Goal: Register for event/course

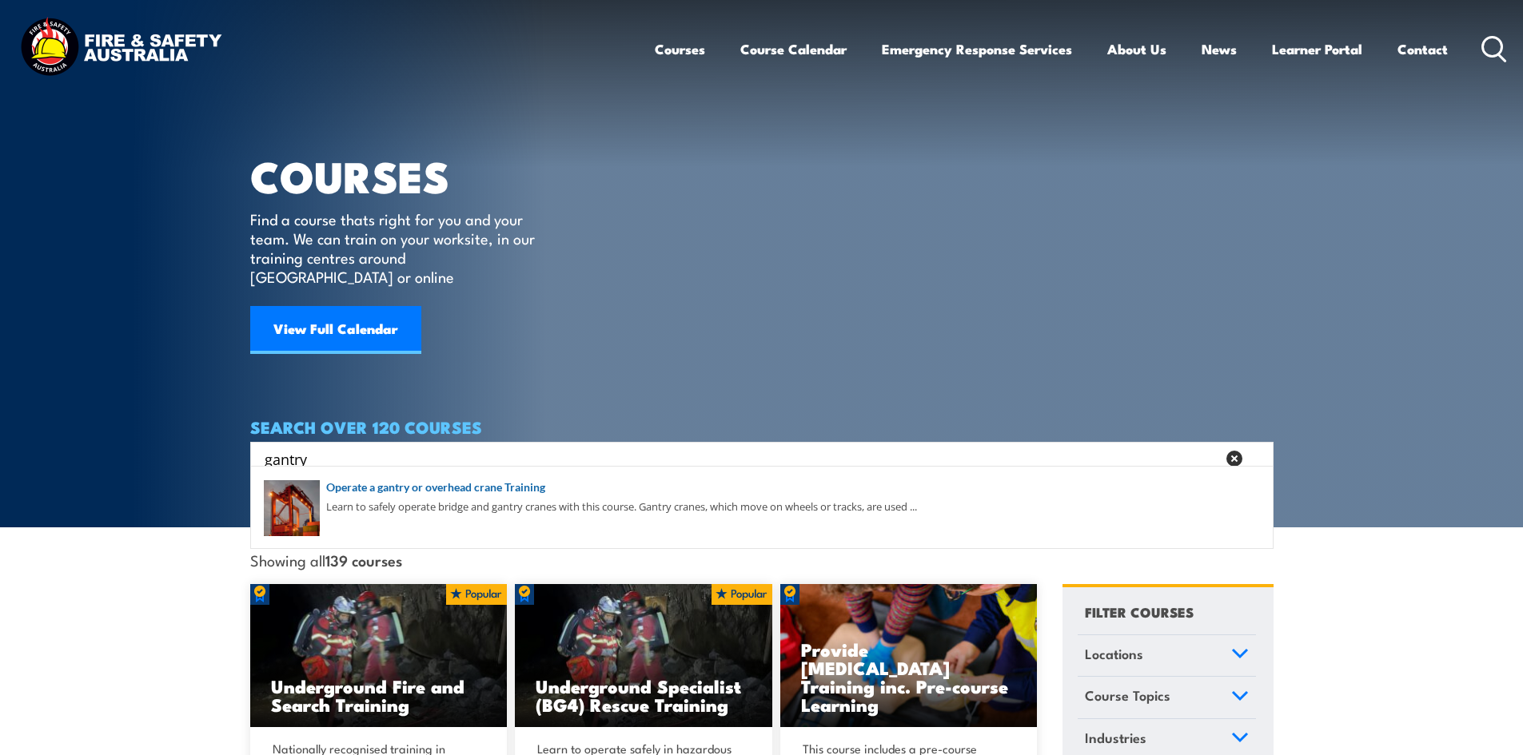
type input "gantry"
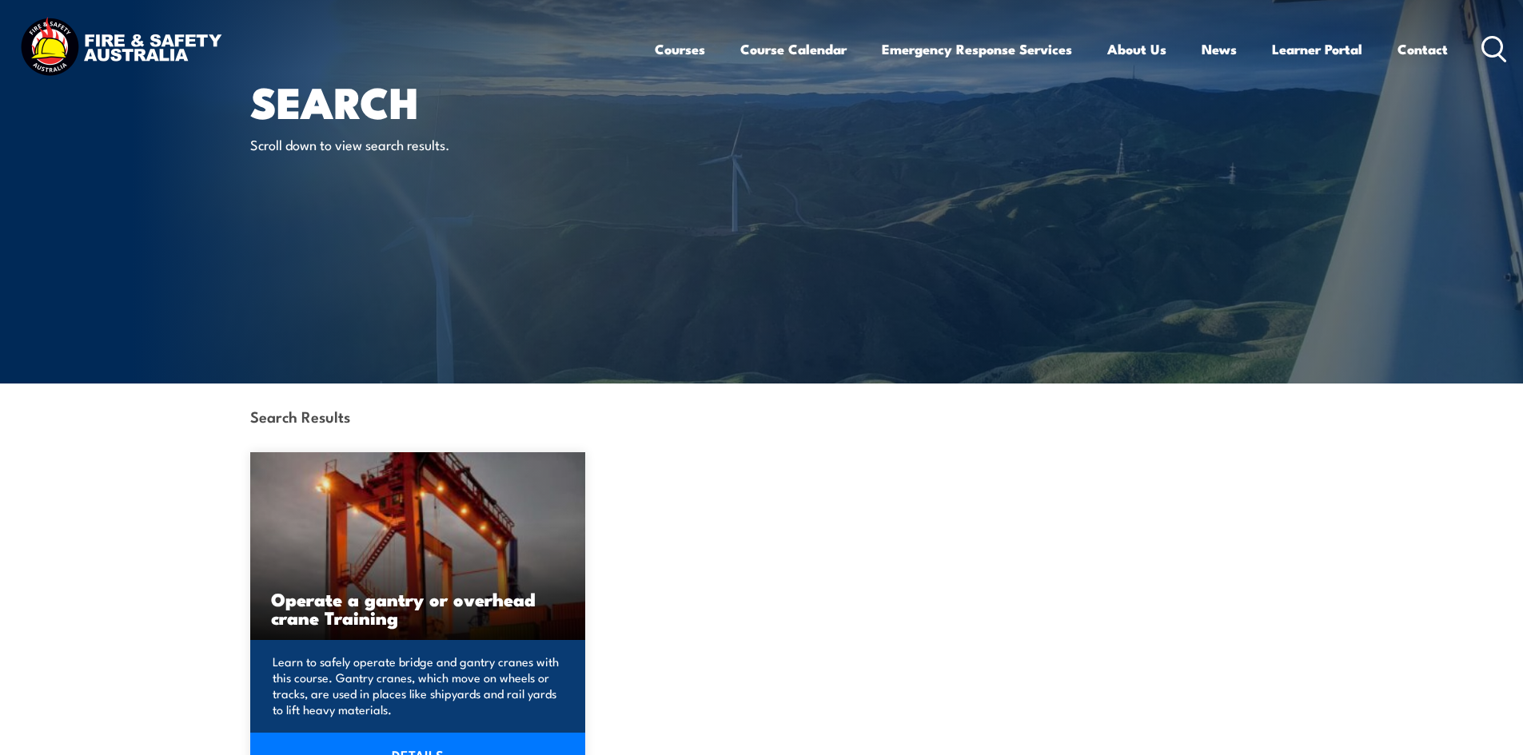
scroll to position [400, 0]
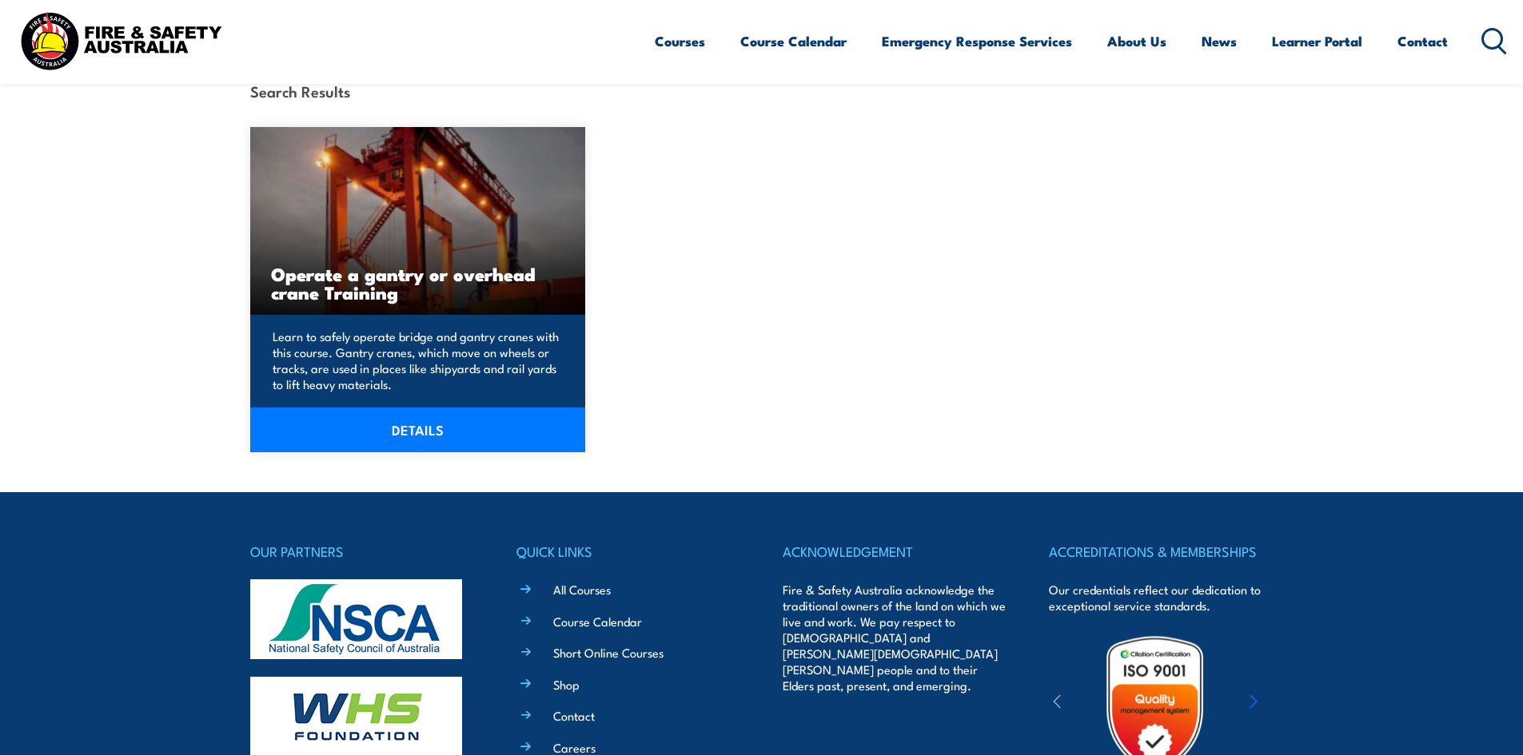
click at [402, 440] on link "DETAILS" at bounding box center [418, 430] width 336 height 45
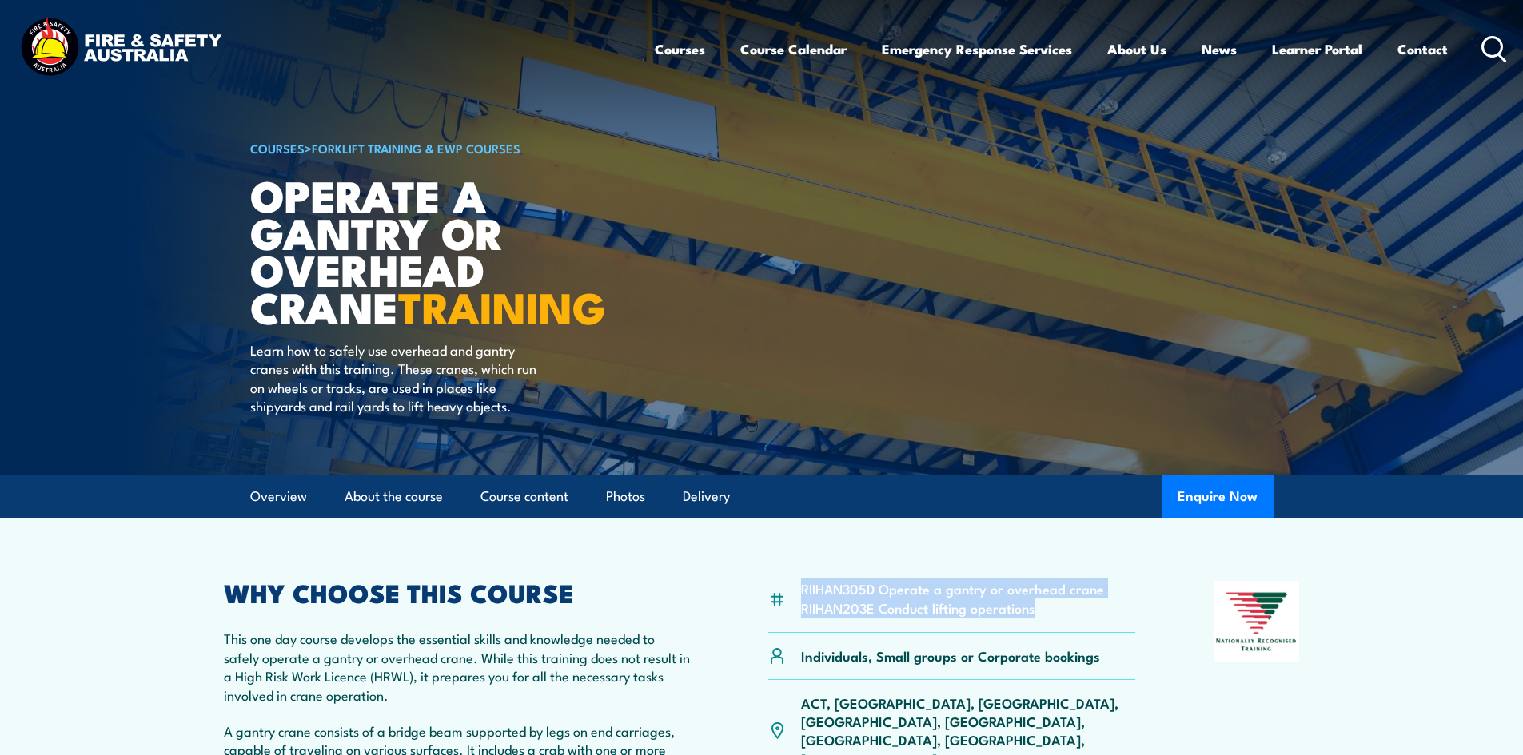
drag, startPoint x: 1012, startPoint y: 604, endPoint x: 799, endPoint y: 590, distance: 213.1
click at [799, 590] on div "RIIHAN305D Operate a gantry or overhead crane RIIHAN203E Conduct lifting operat…" at bounding box center [952, 607] width 368 height 52
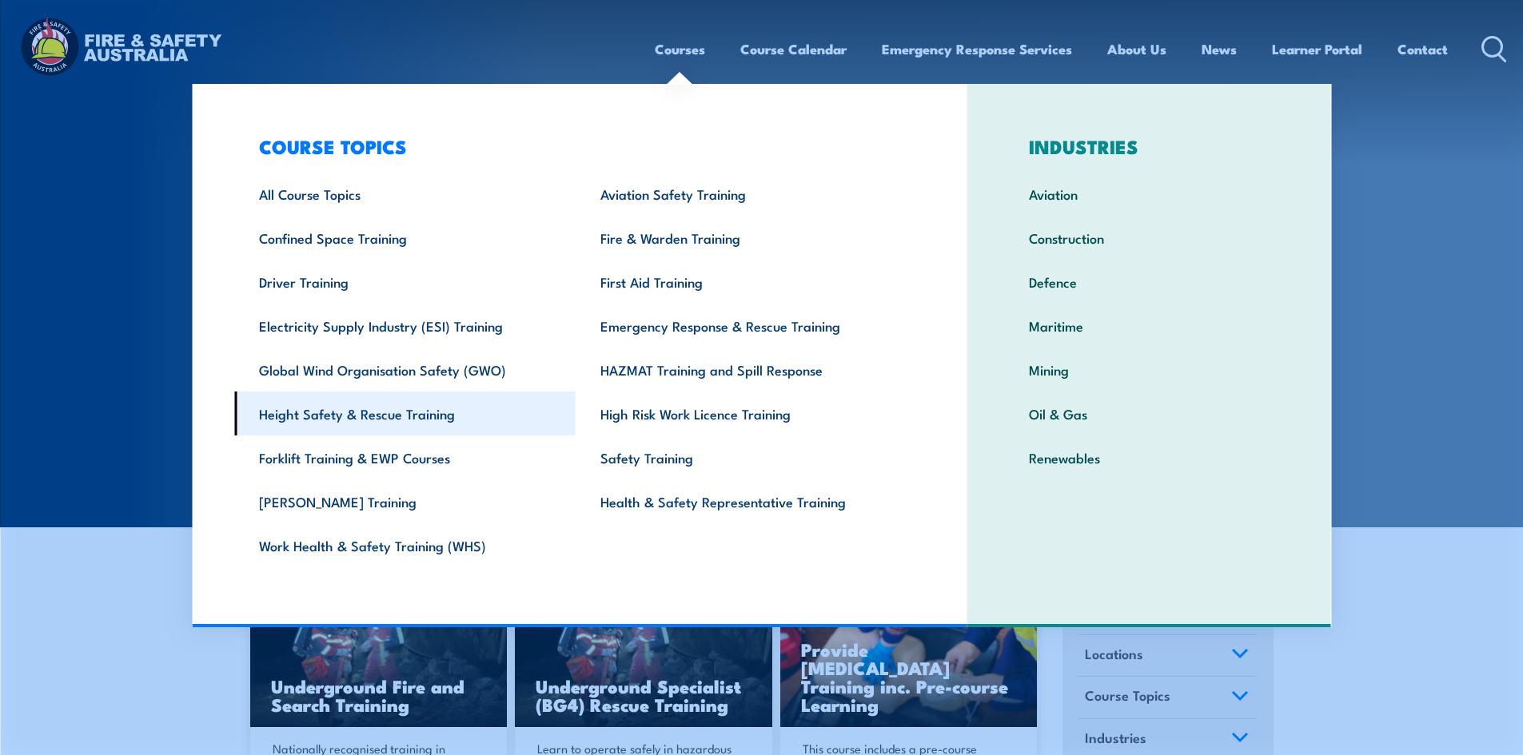
click at [347, 416] on link "Height Safety & Rescue Training" at bounding box center [404, 414] width 341 height 44
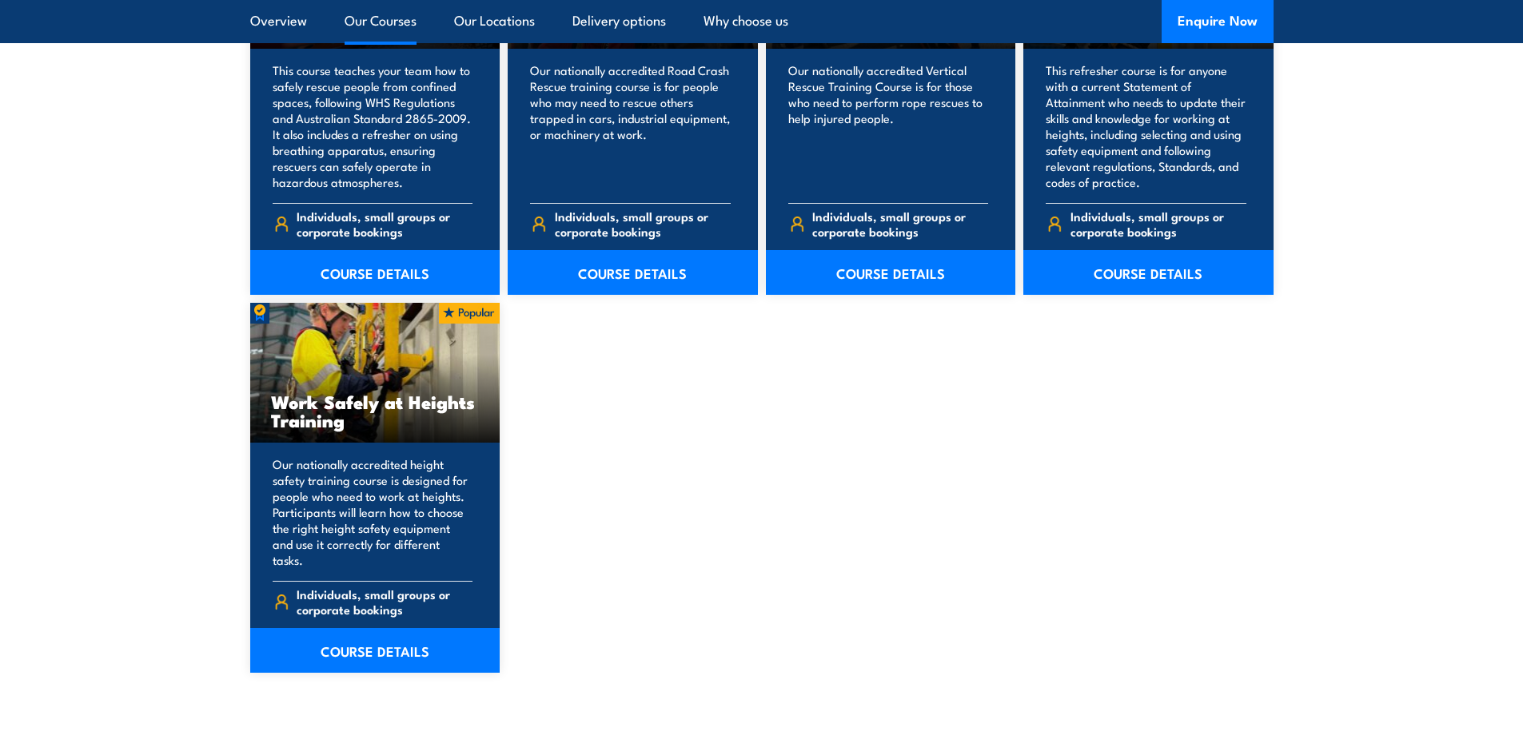
scroll to position [1998, 0]
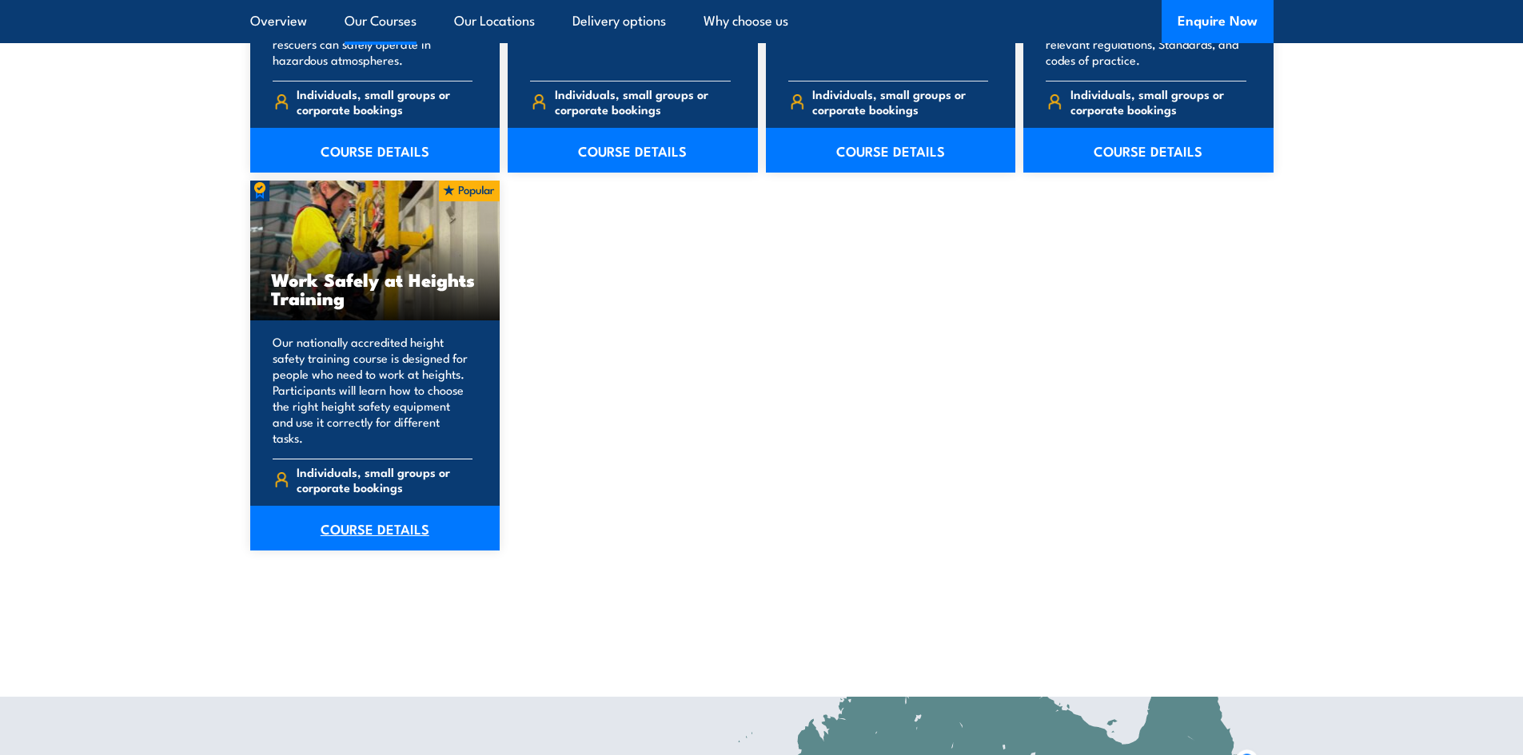
click at [377, 520] on link "COURSE DETAILS" at bounding box center [375, 528] width 250 height 45
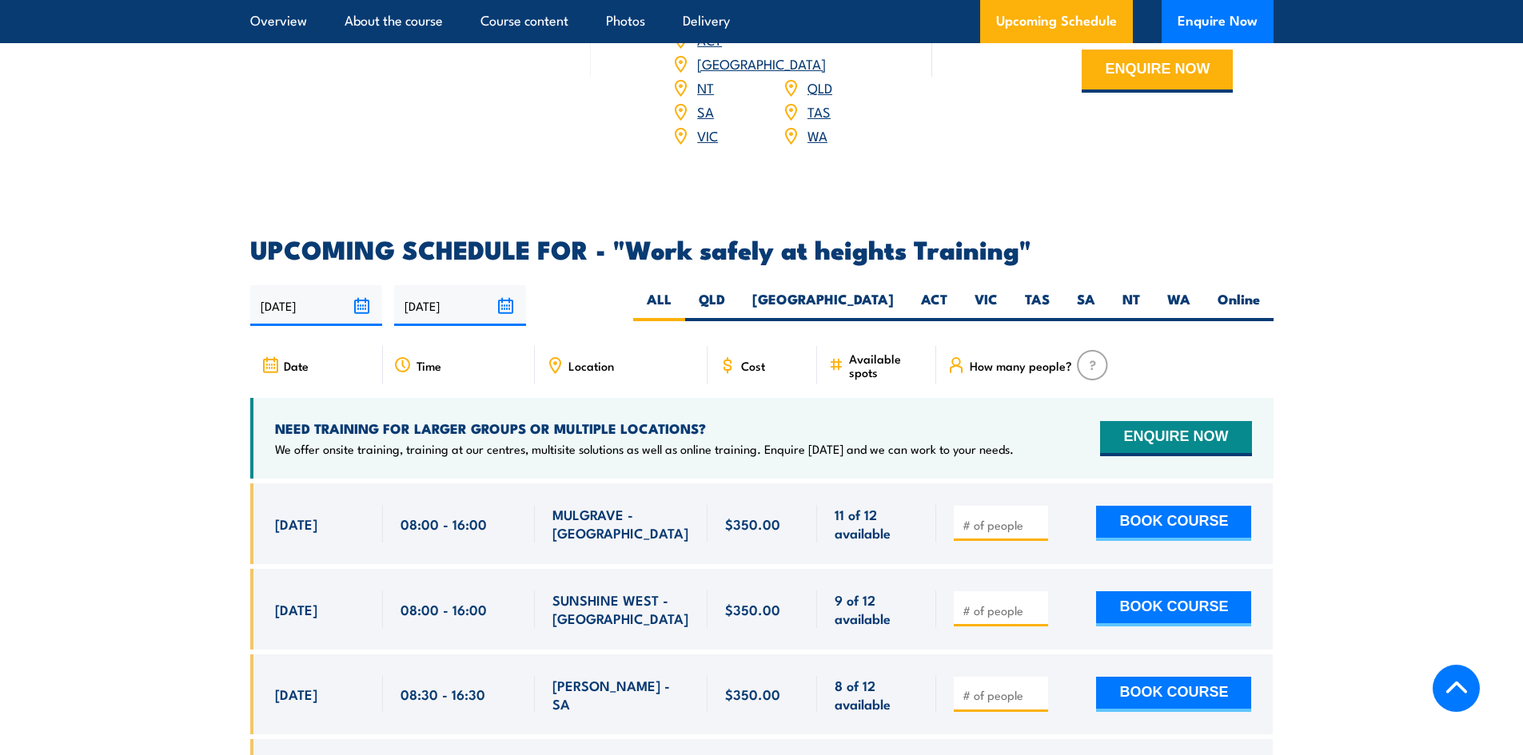
scroll to position [2318, 0]
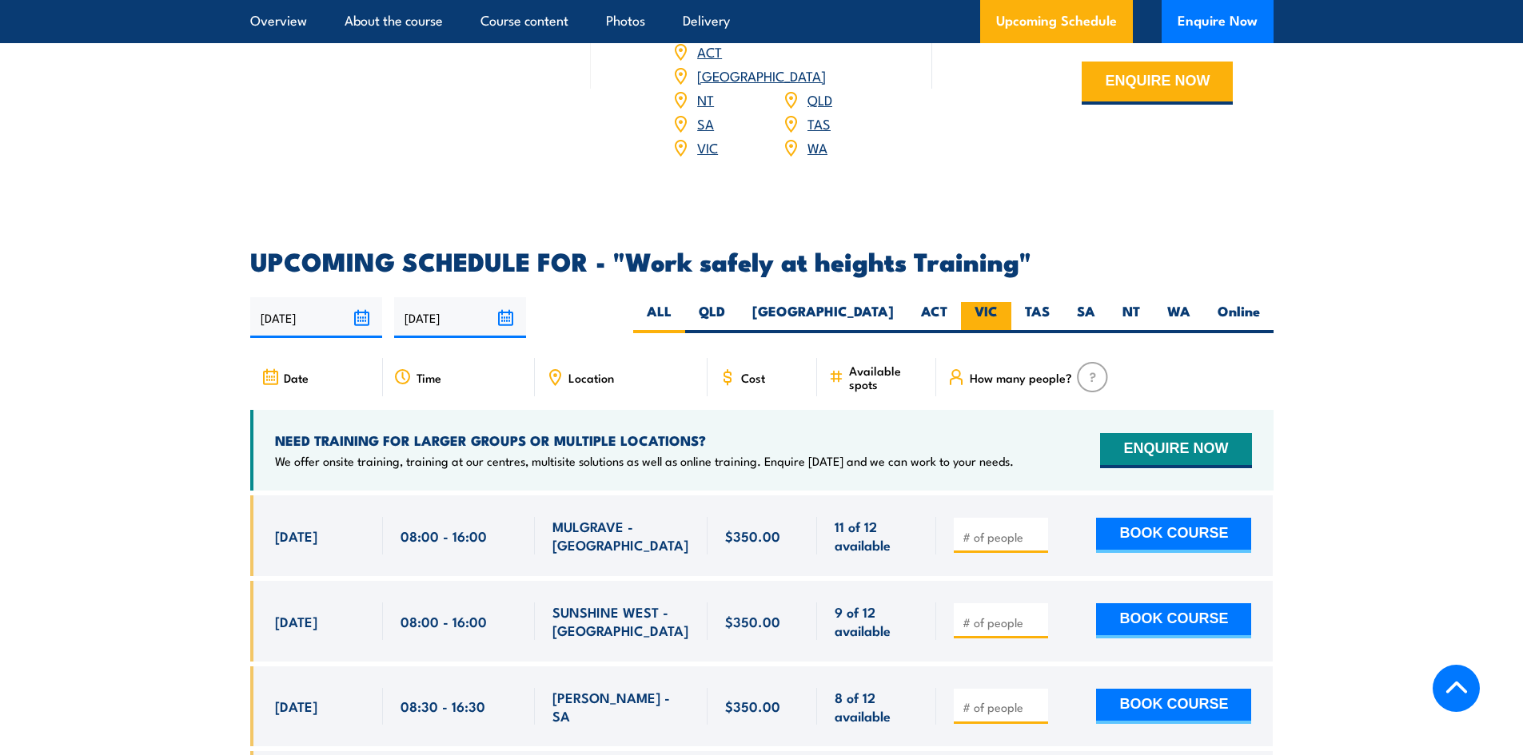
click at [974, 302] on label "VIC" at bounding box center [986, 317] width 50 height 31
click at [998, 302] on input "VIC" at bounding box center [1003, 307] width 10 height 10
radio input "true"
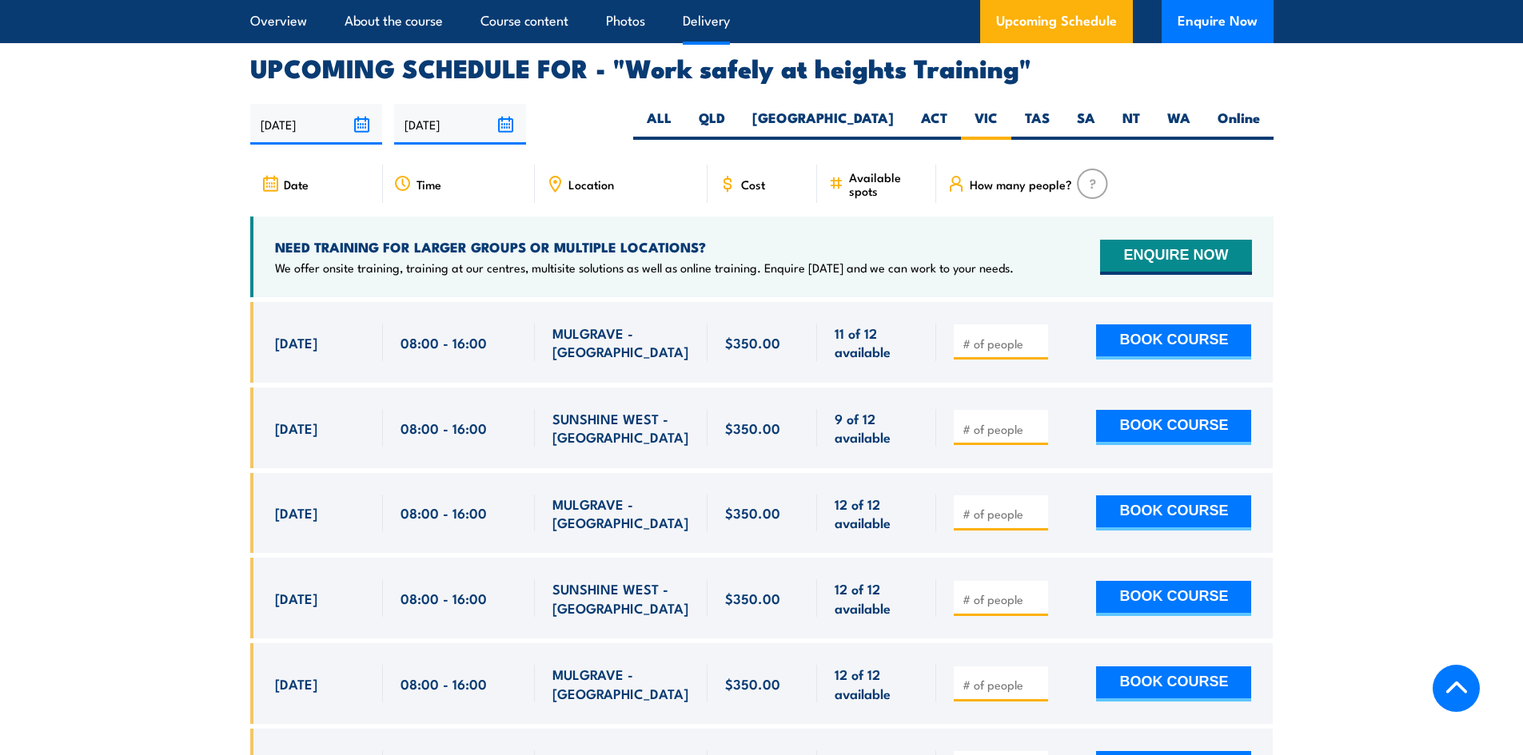
scroll to position [2512, 0]
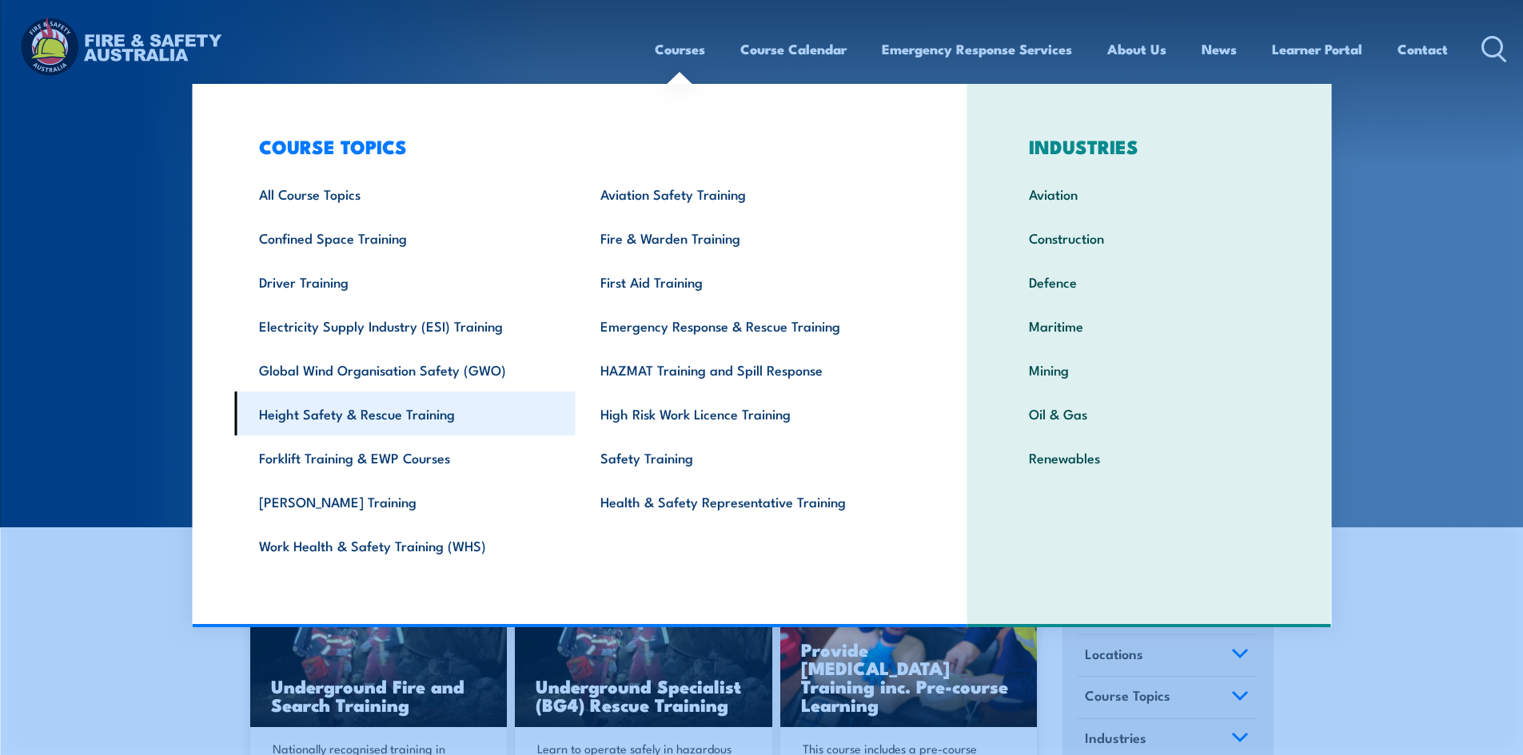
click at [338, 417] on link "Height Safety & Rescue Training" at bounding box center [404, 414] width 341 height 44
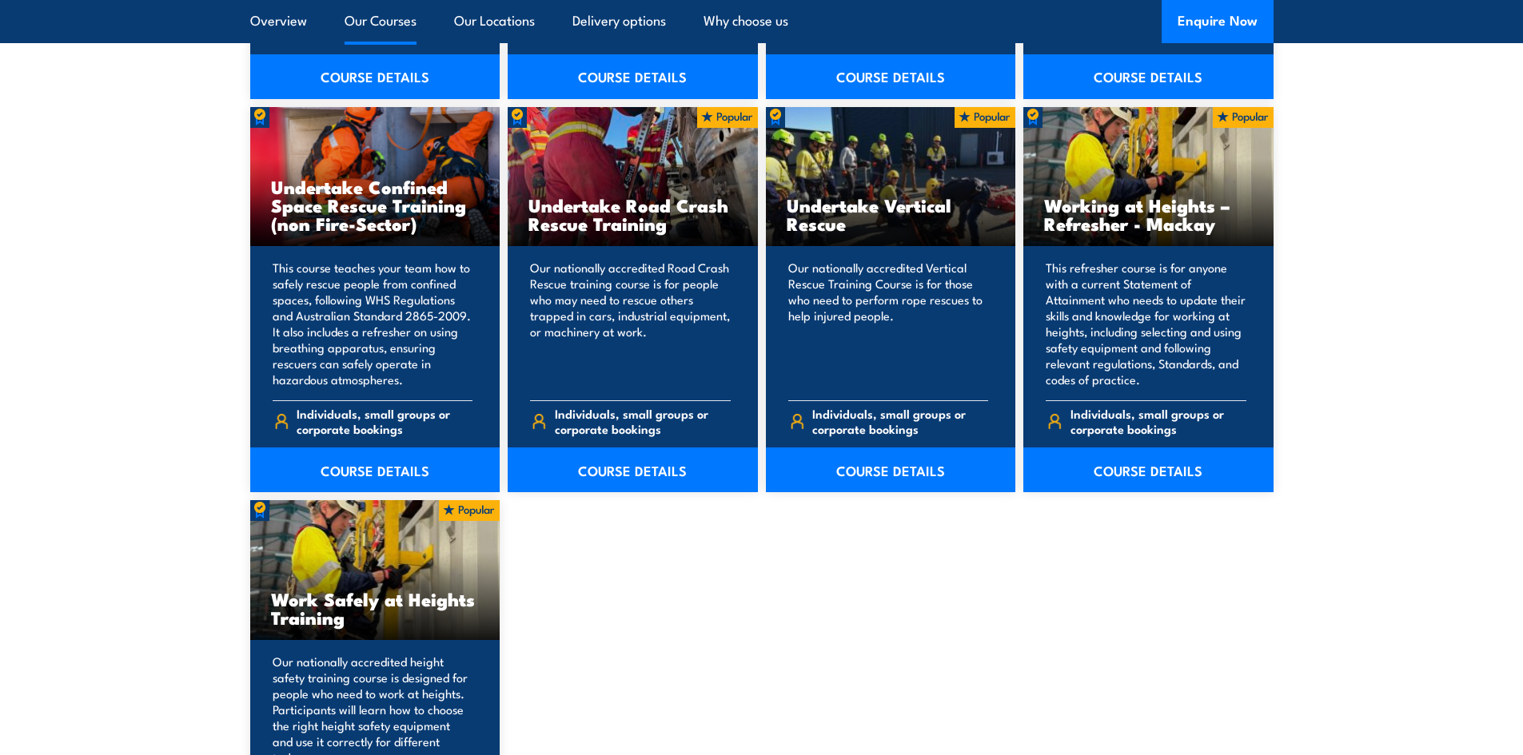
scroll to position [2318, 0]
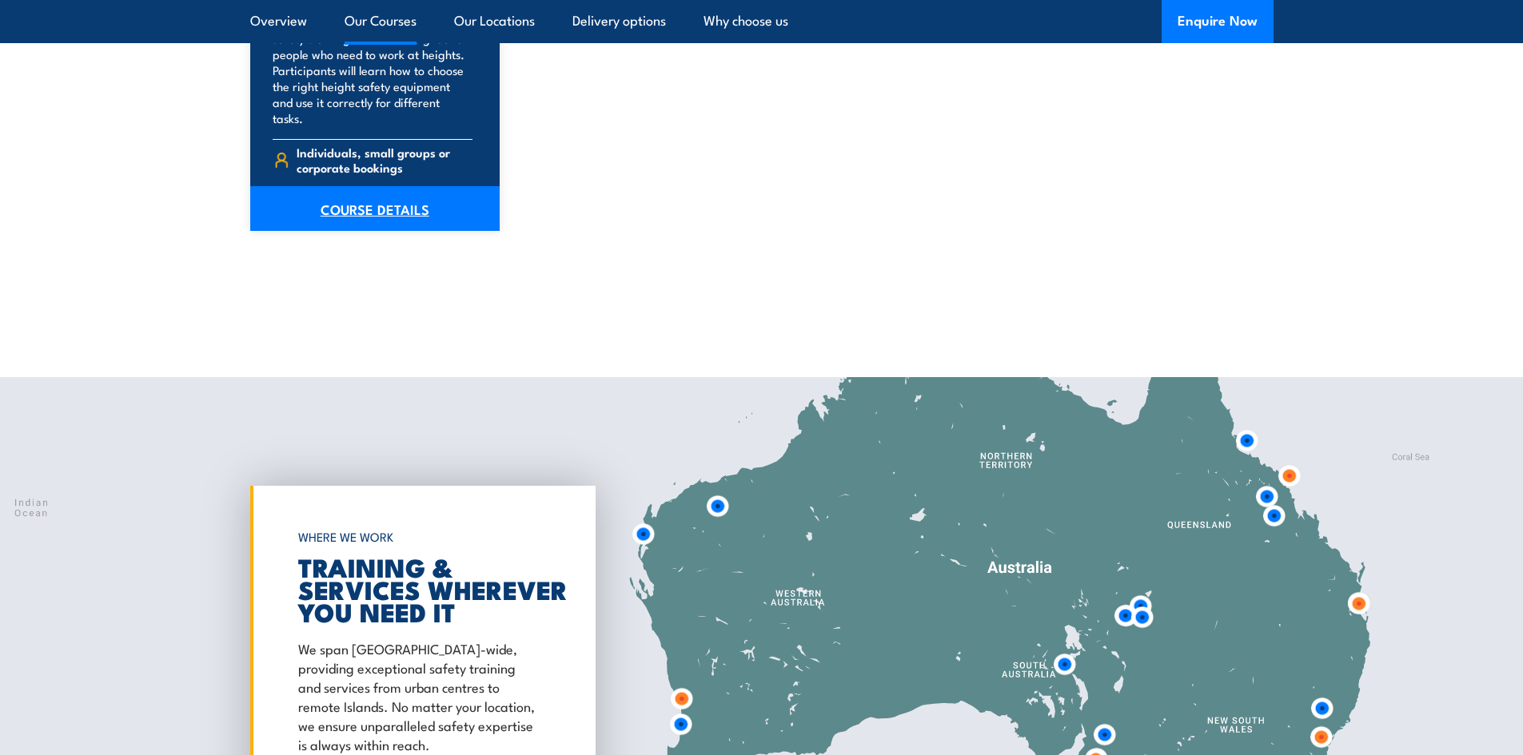
click at [343, 190] on link "COURSE DETAILS" at bounding box center [375, 208] width 250 height 45
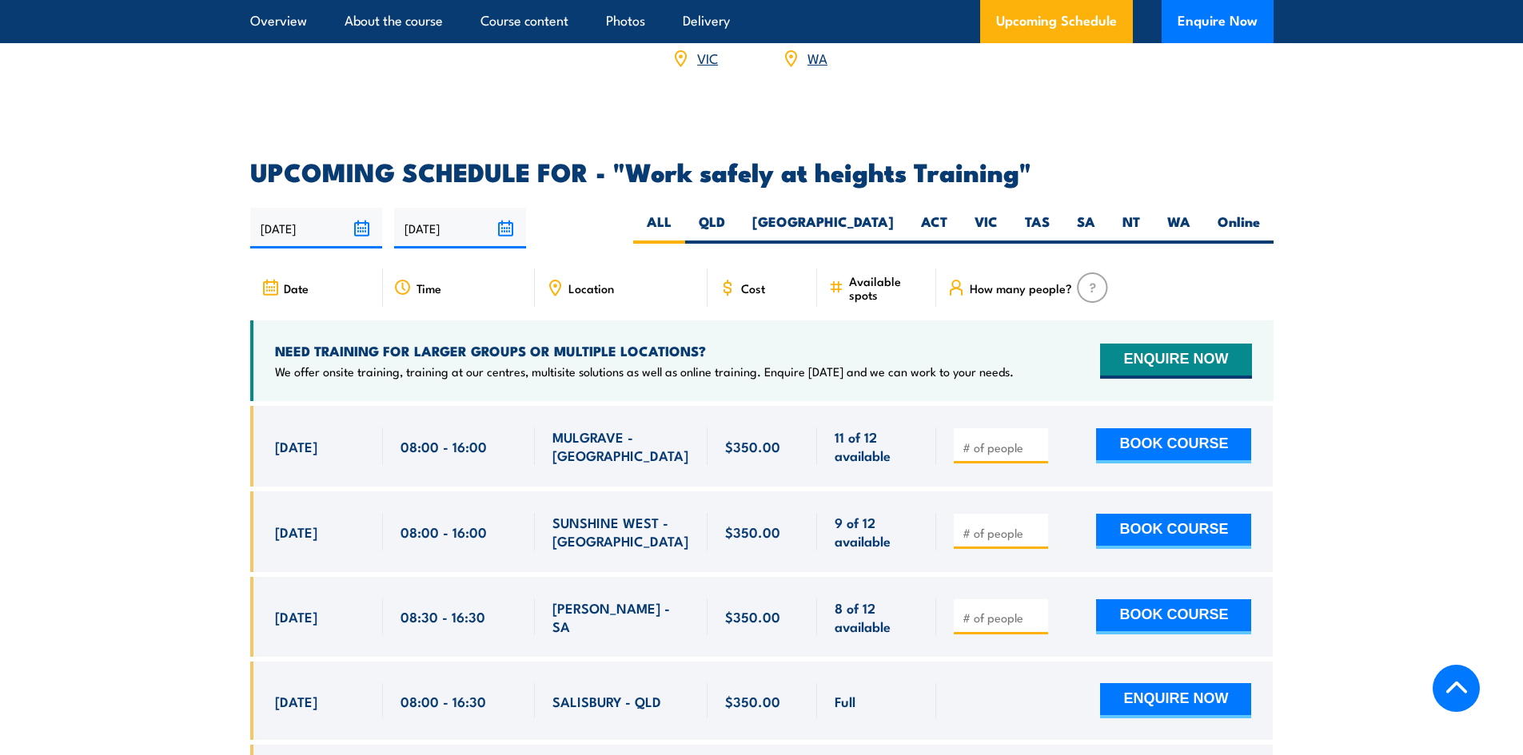
scroll to position [2398, 0]
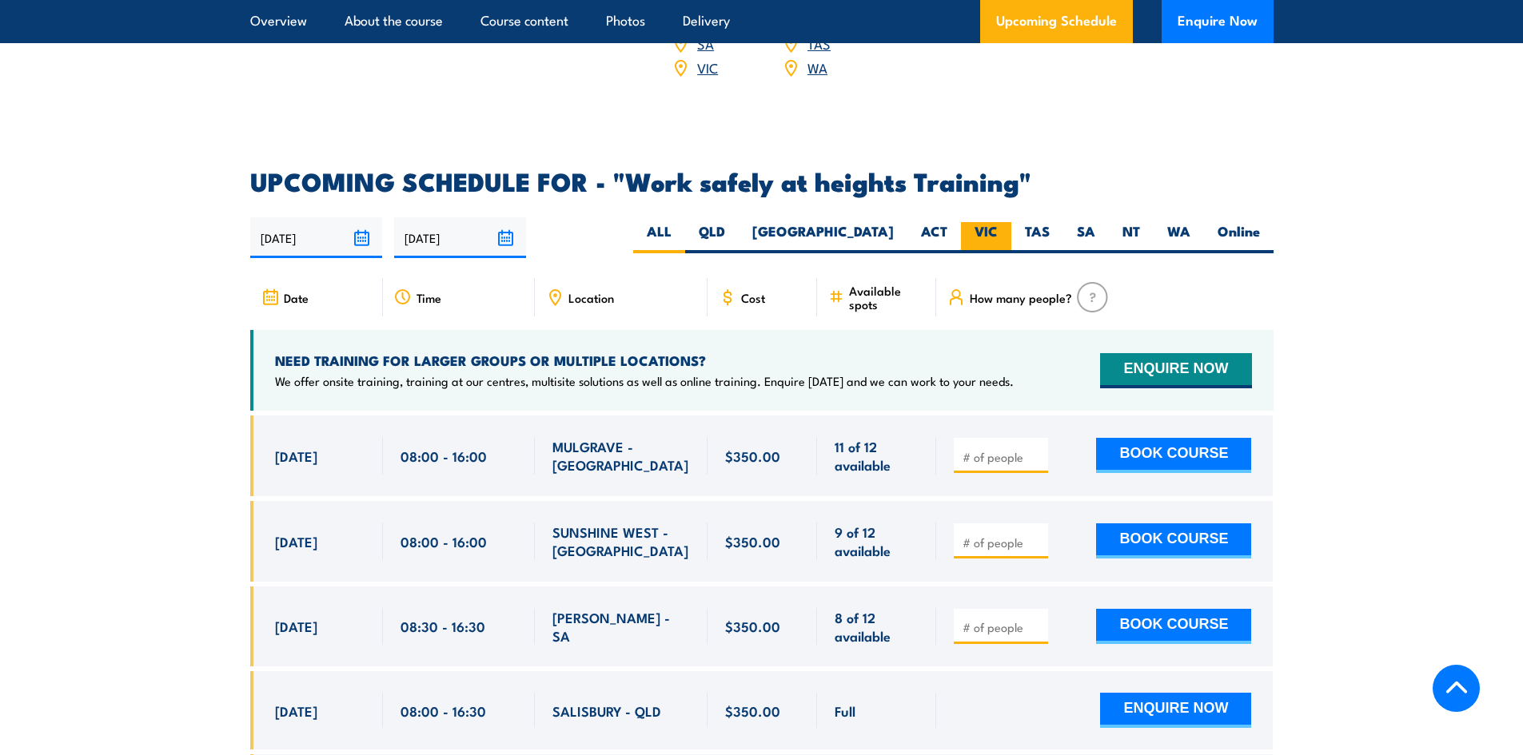
click at [988, 222] on label "VIC" at bounding box center [986, 237] width 50 height 31
click at [998, 222] on input "VIC" at bounding box center [1003, 227] width 10 height 10
radio input "true"
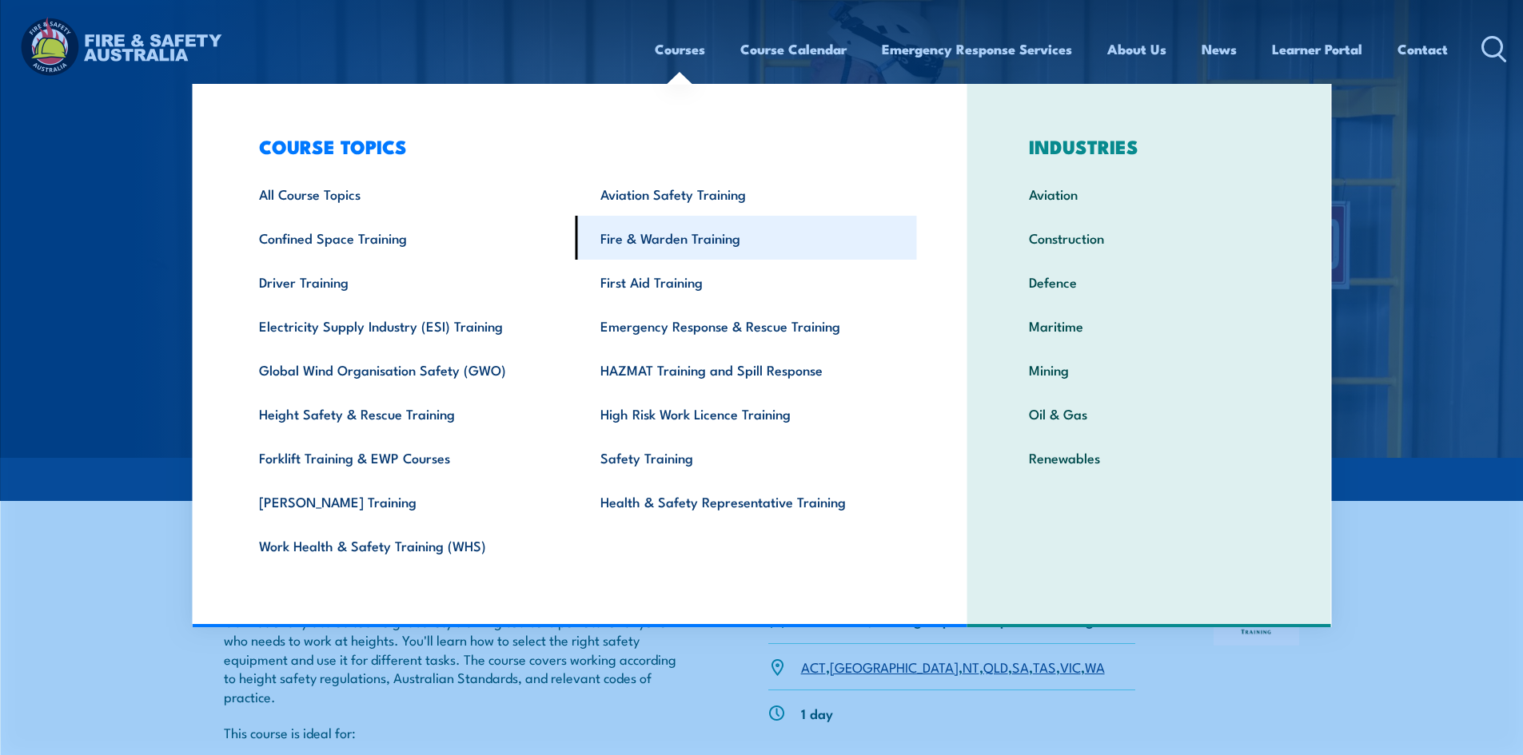
click at [611, 240] on link "Fire & Warden Training" at bounding box center [746, 238] width 341 height 44
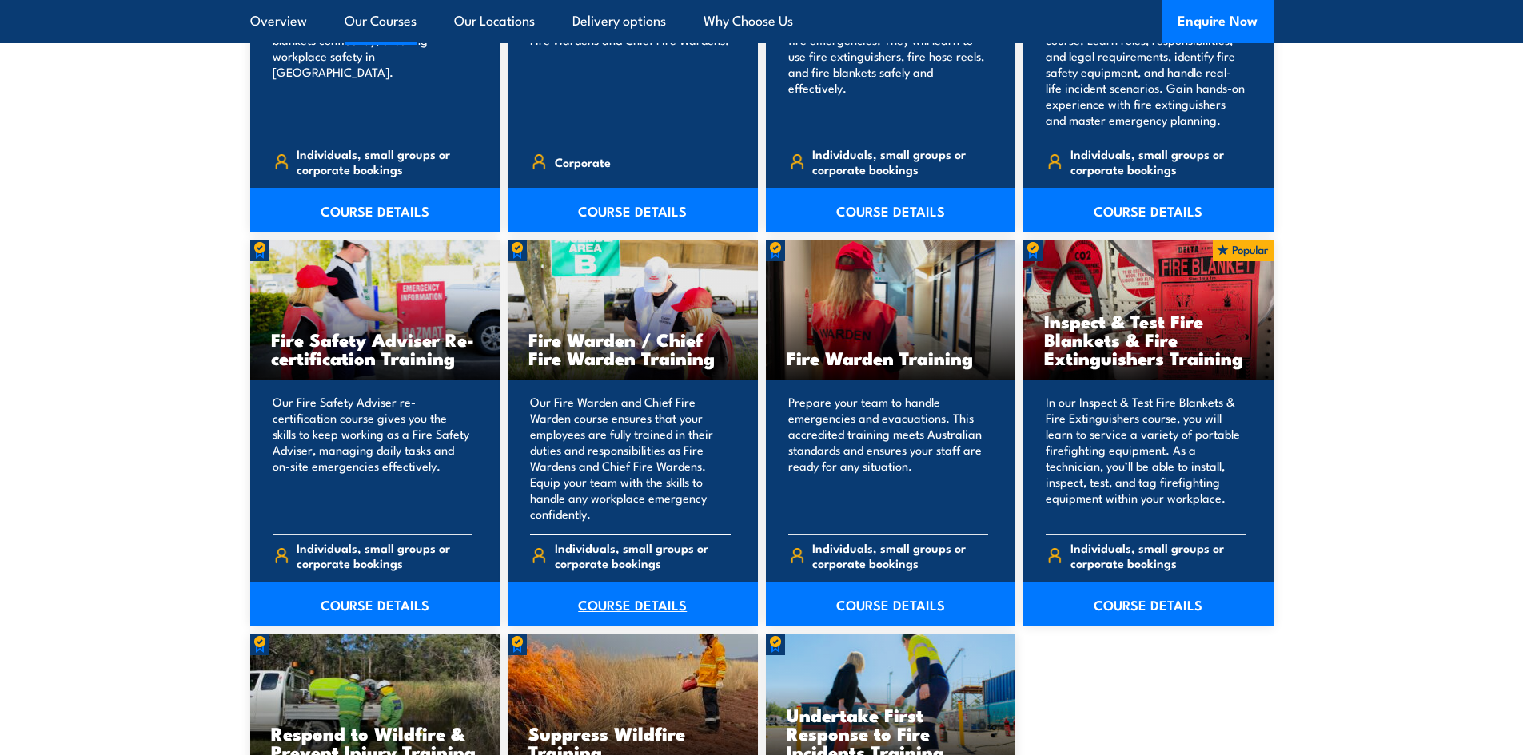
scroll to position [2238, 0]
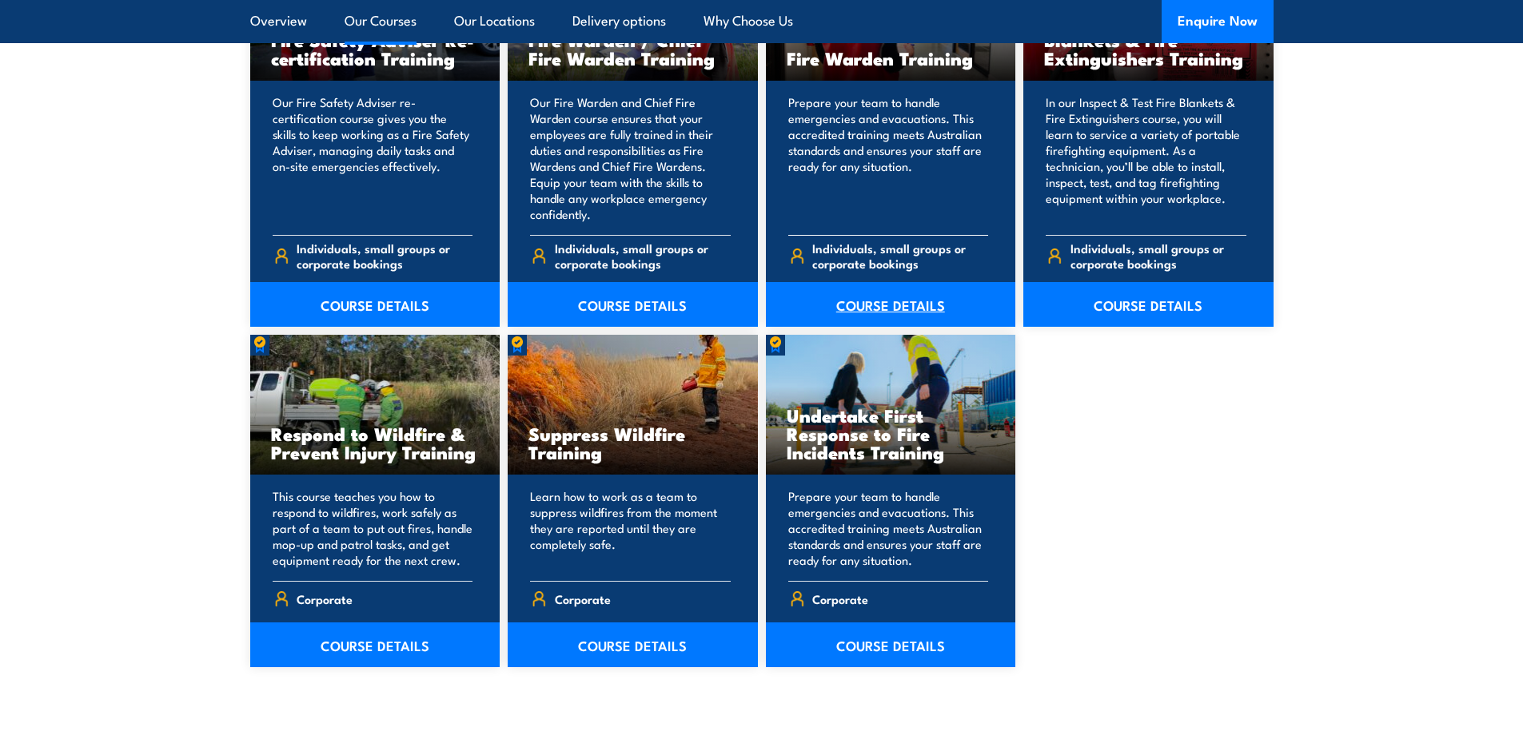
click at [896, 306] on link "COURSE DETAILS" at bounding box center [891, 304] width 250 height 45
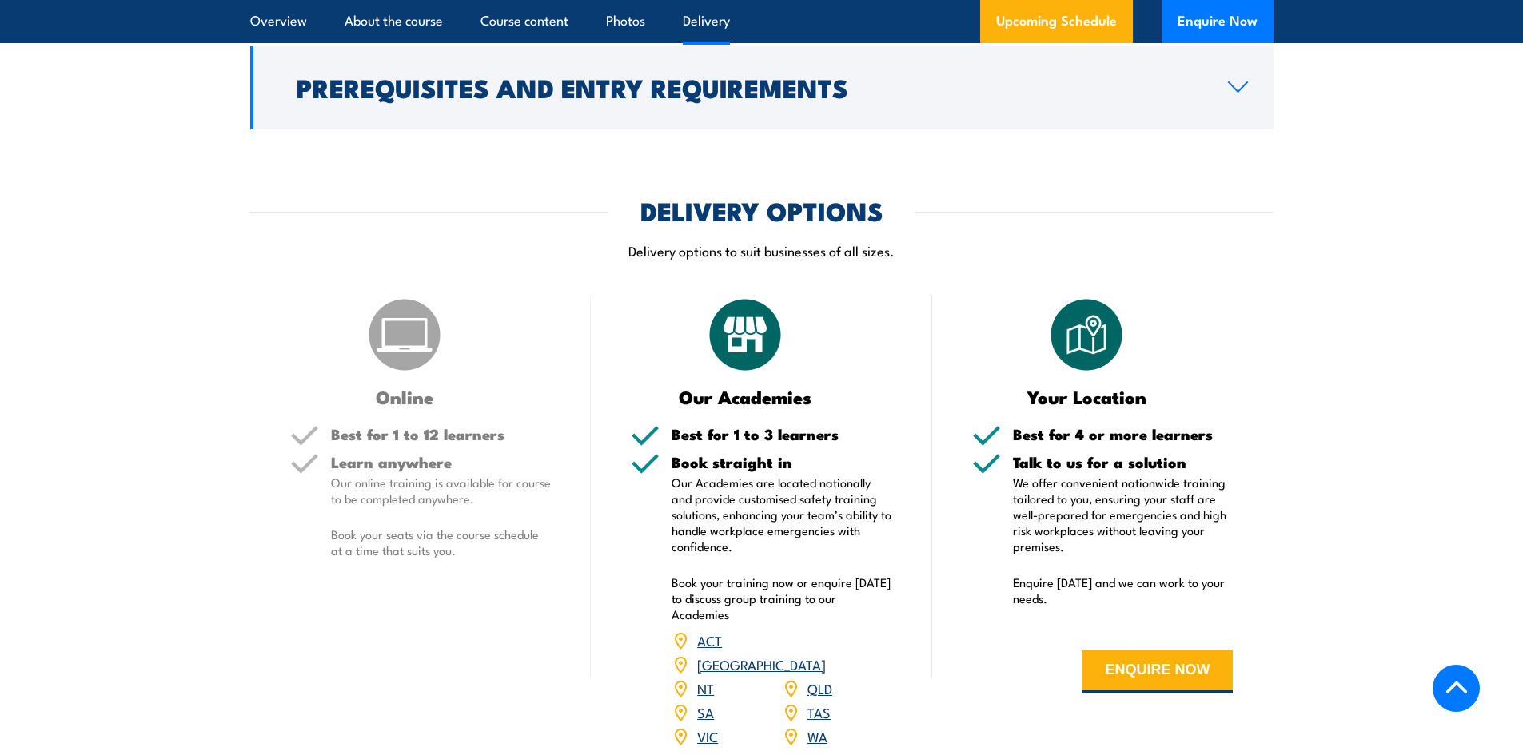
scroll to position [2798, 0]
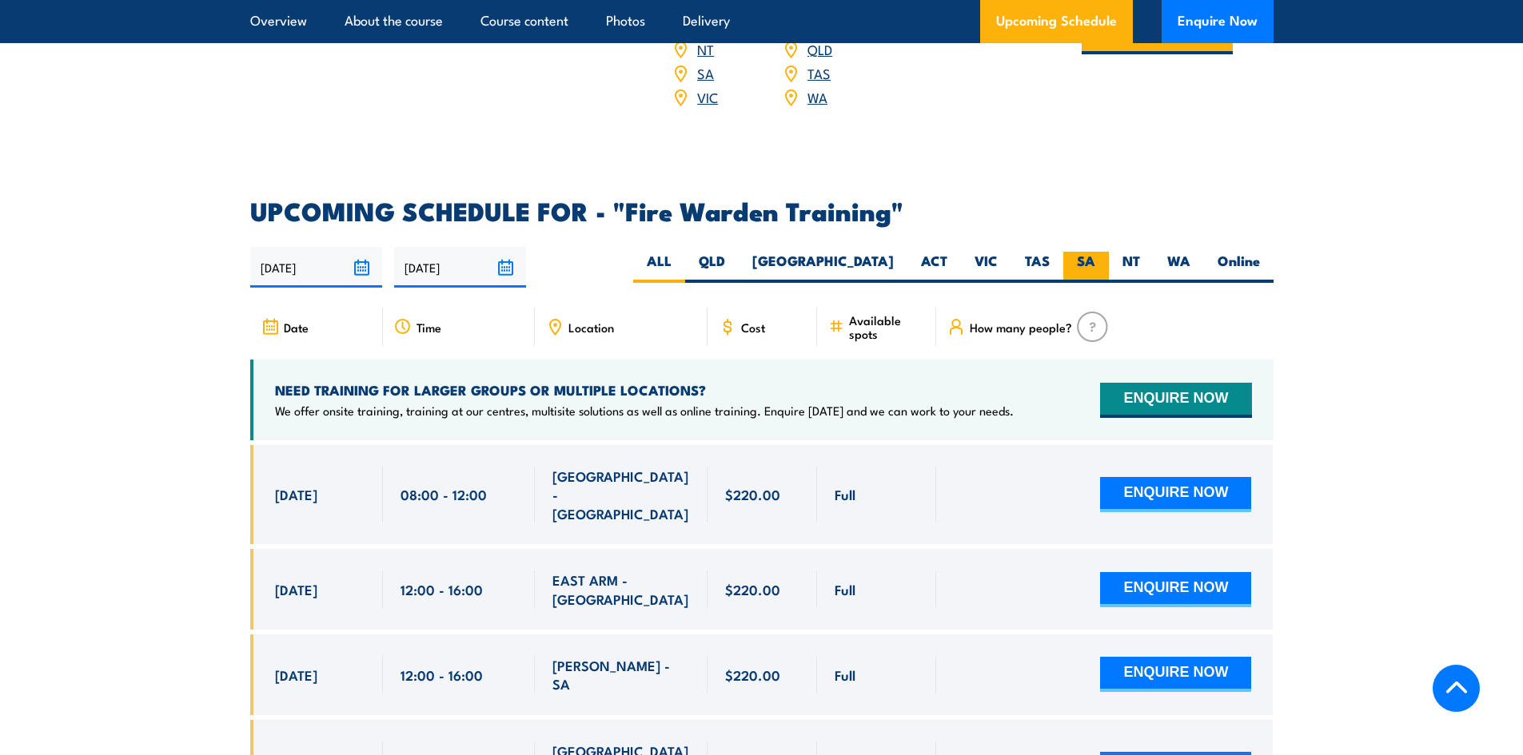
click at [1076, 252] on label "SA" at bounding box center [1086, 267] width 46 height 31
click at [1095, 252] on input "SA" at bounding box center [1100, 257] width 10 height 10
radio input "true"
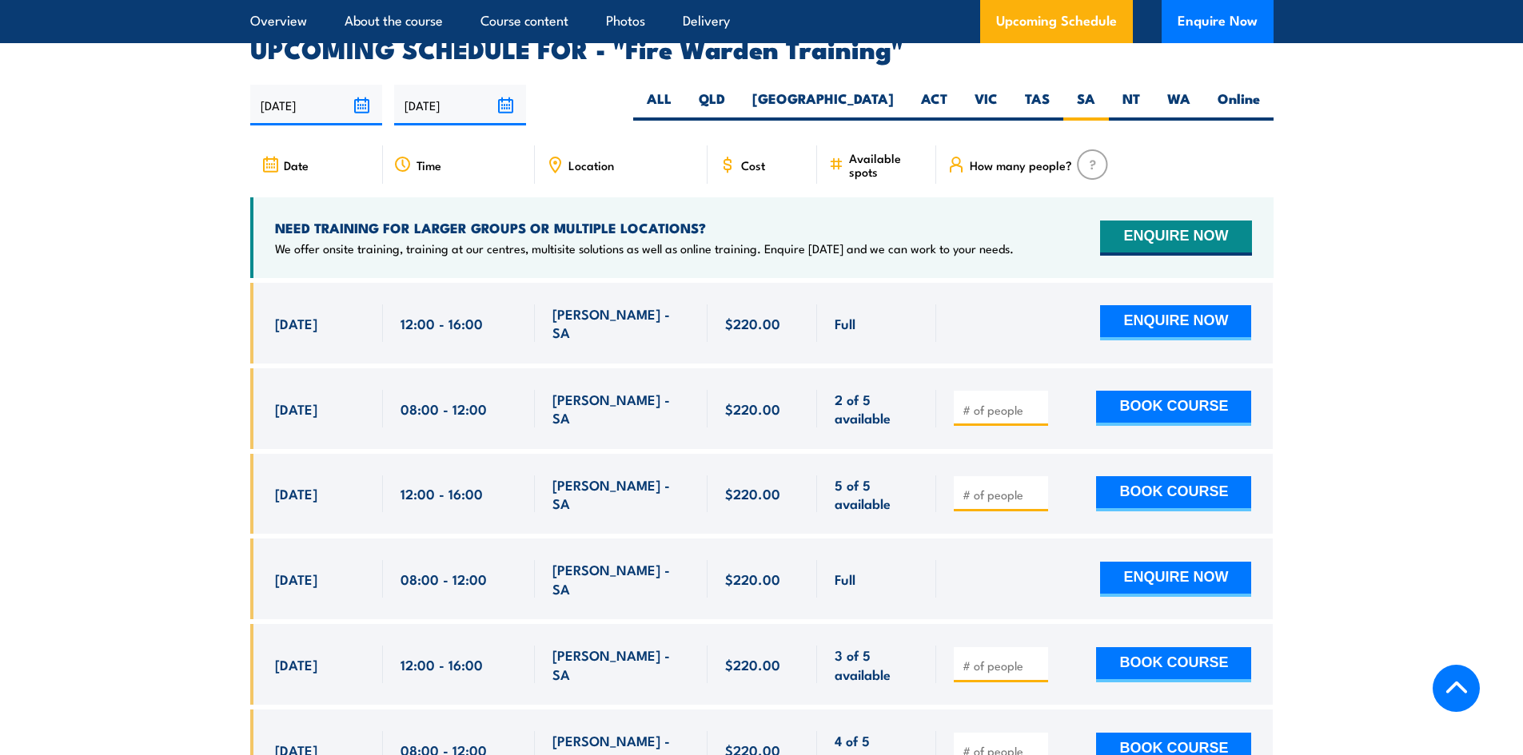
scroll to position [2973, 0]
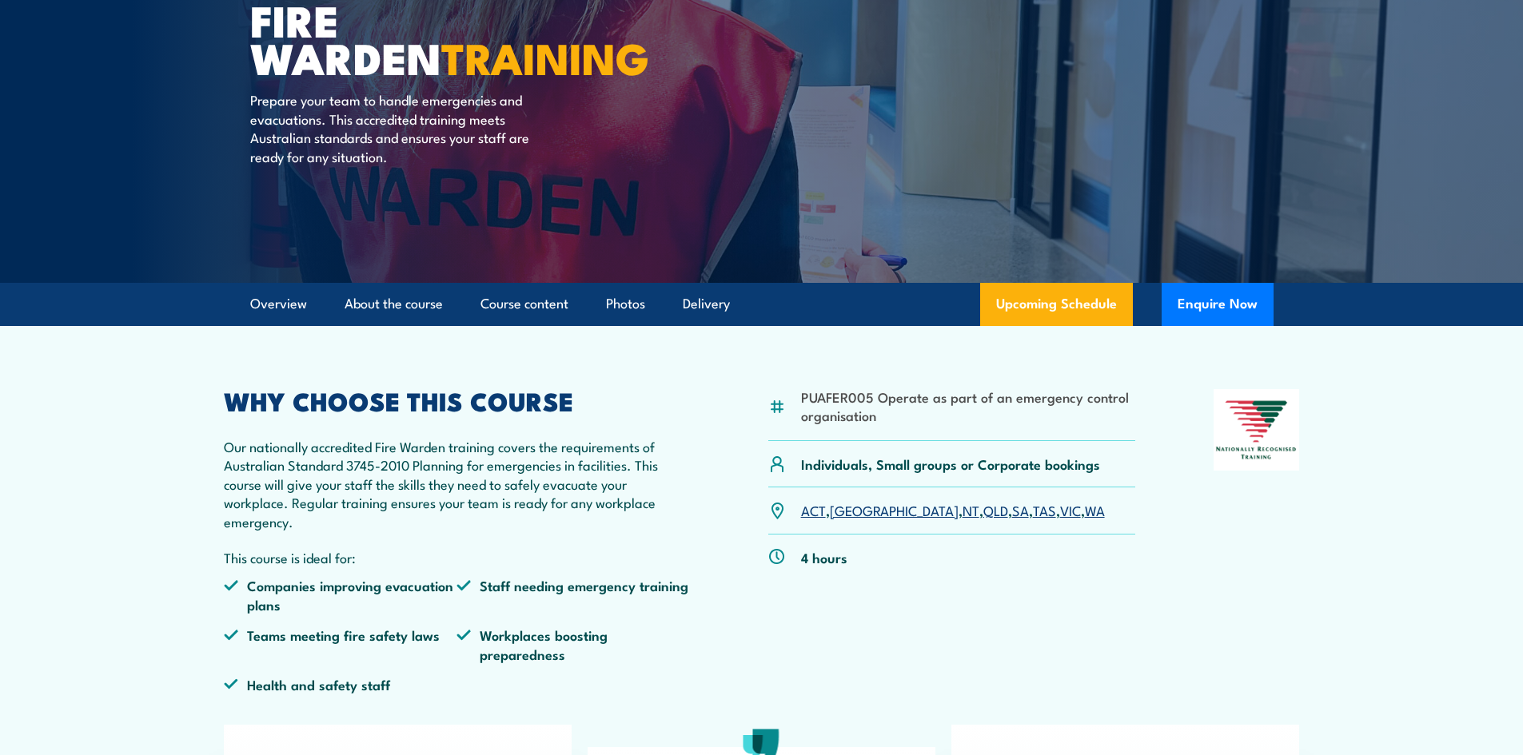
scroll to position [0, 0]
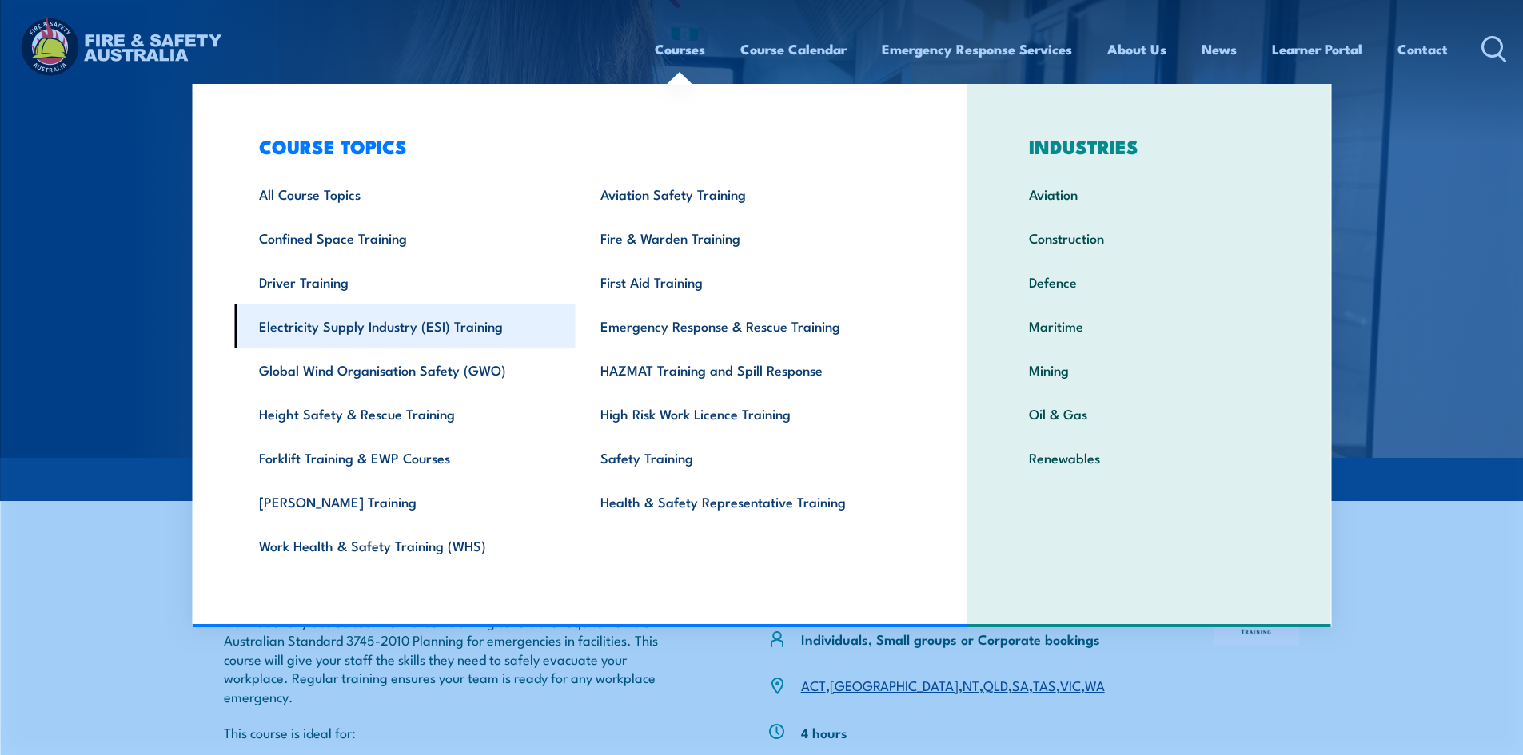
click at [440, 327] on link "Electricity Supply Industry (ESI) Training" at bounding box center [404, 326] width 341 height 44
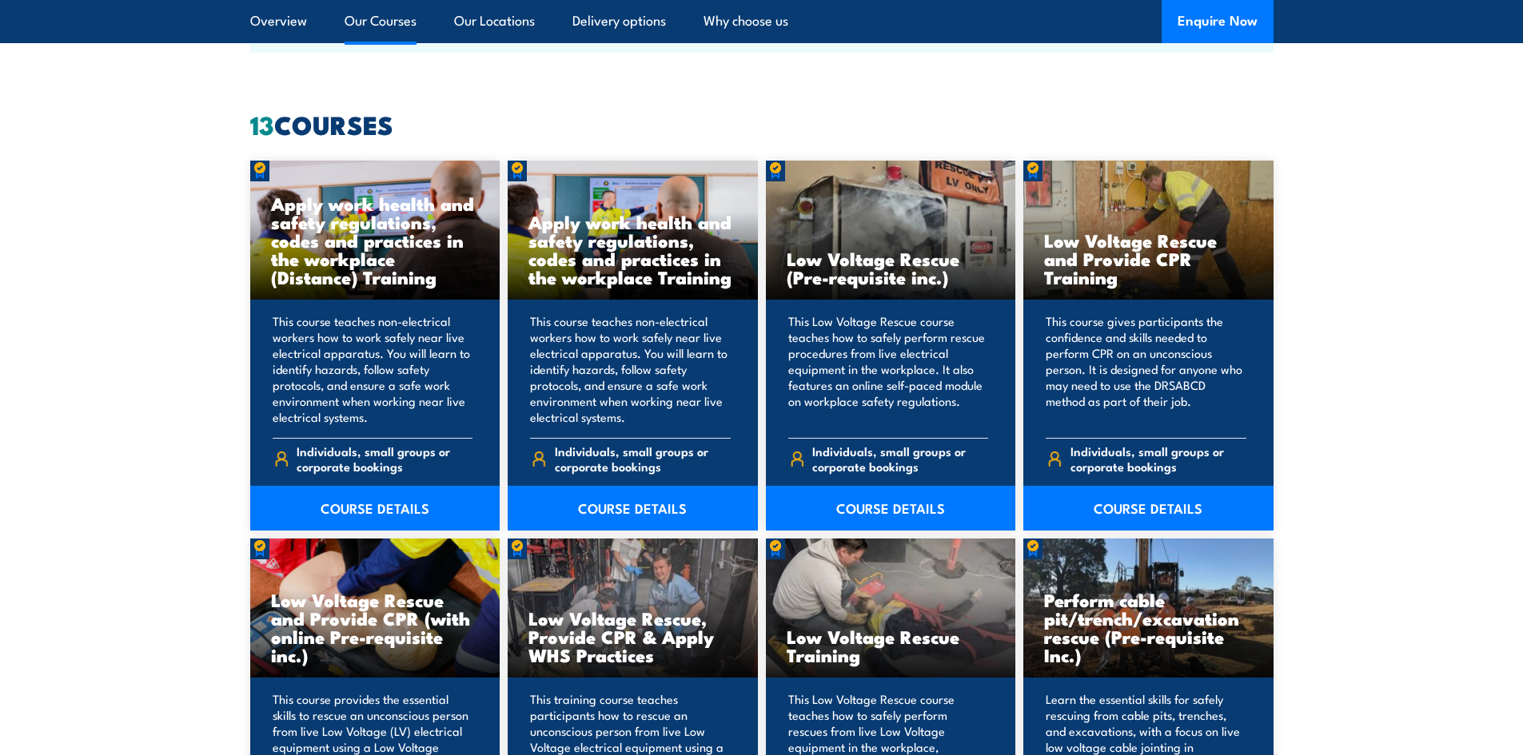
scroll to position [1599, 0]
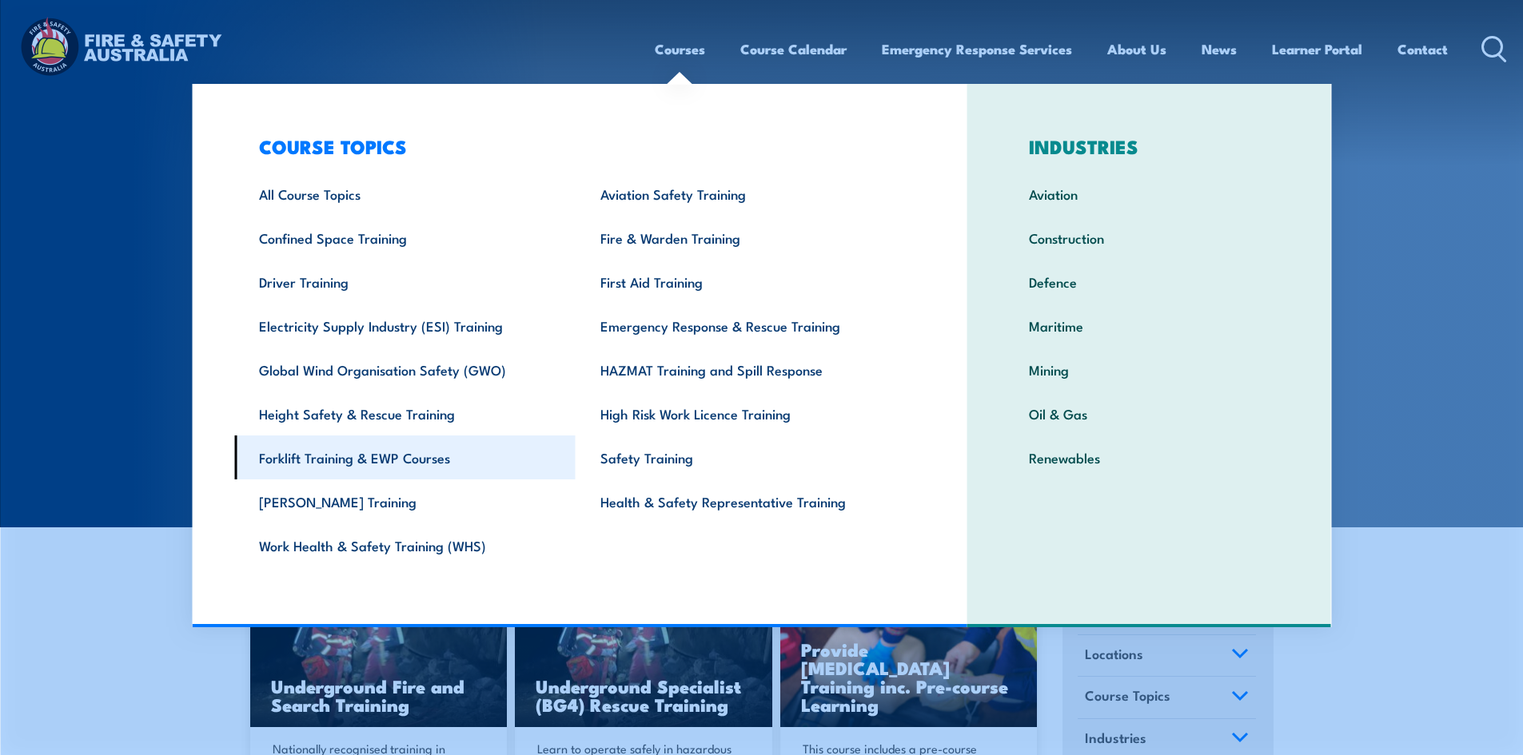
click at [361, 445] on link "Forklift Training & EWP Courses" at bounding box center [404, 458] width 341 height 44
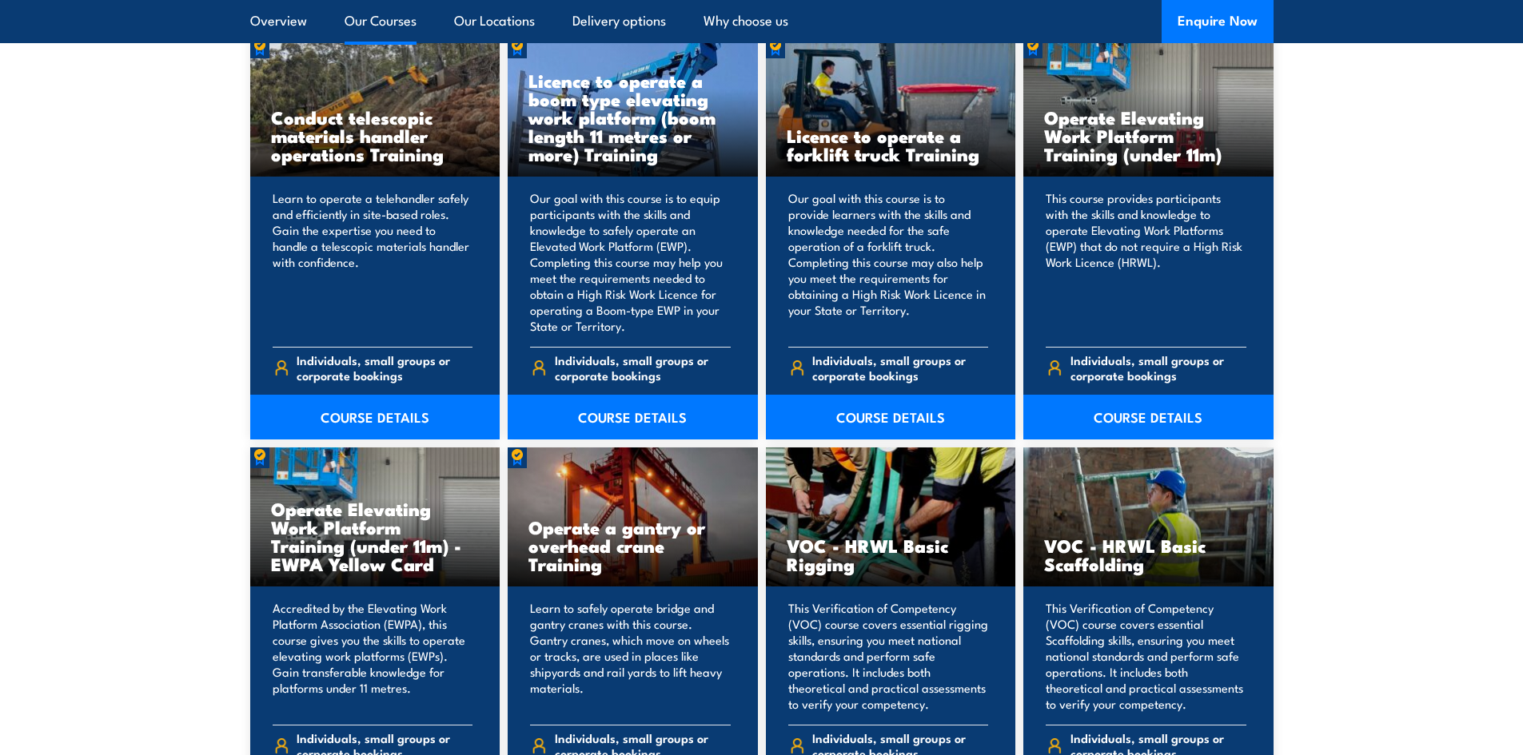
scroll to position [1279, 0]
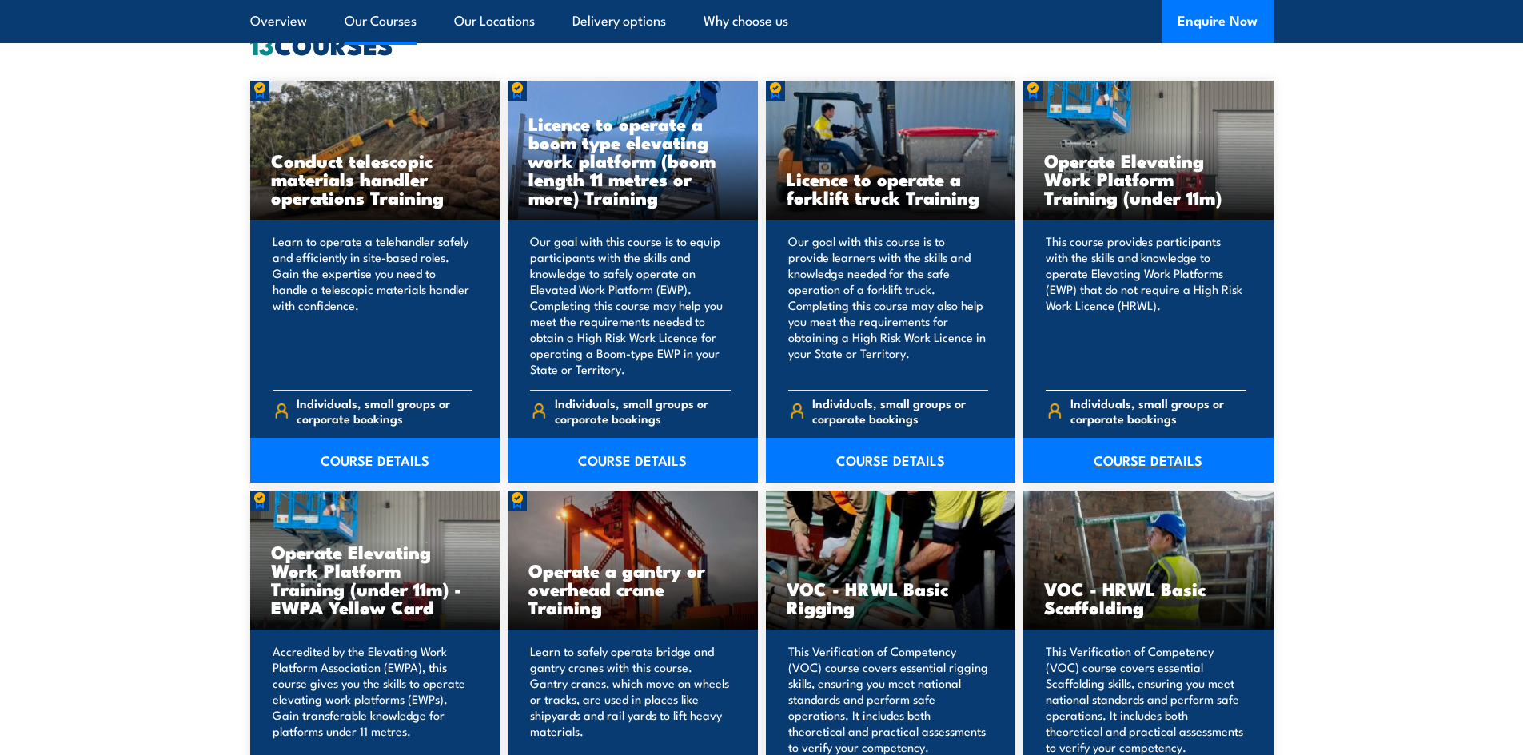
click at [1157, 460] on link "COURSE DETAILS" at bounding box center [1148, 460] width 250 height 45
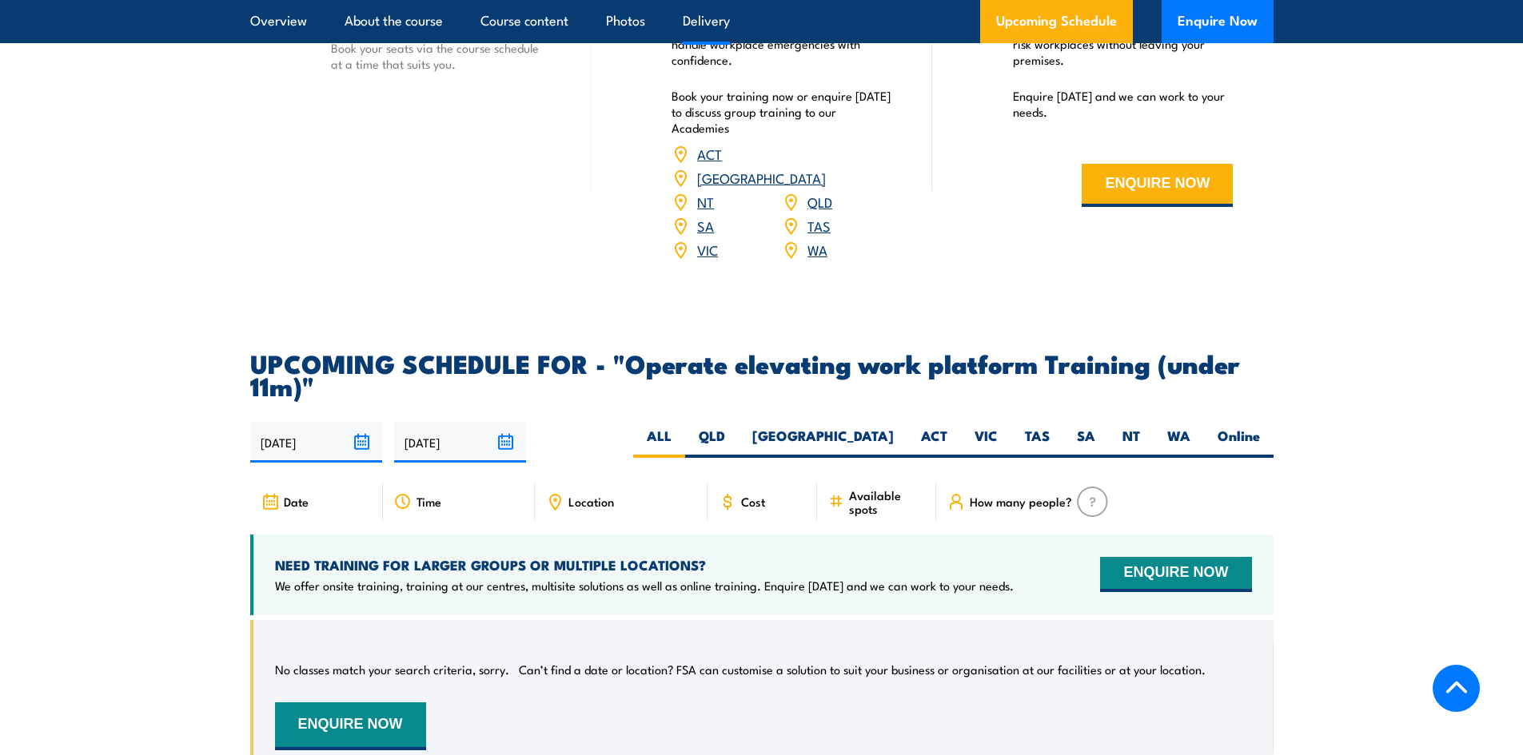
scroll to position [2718, 0]
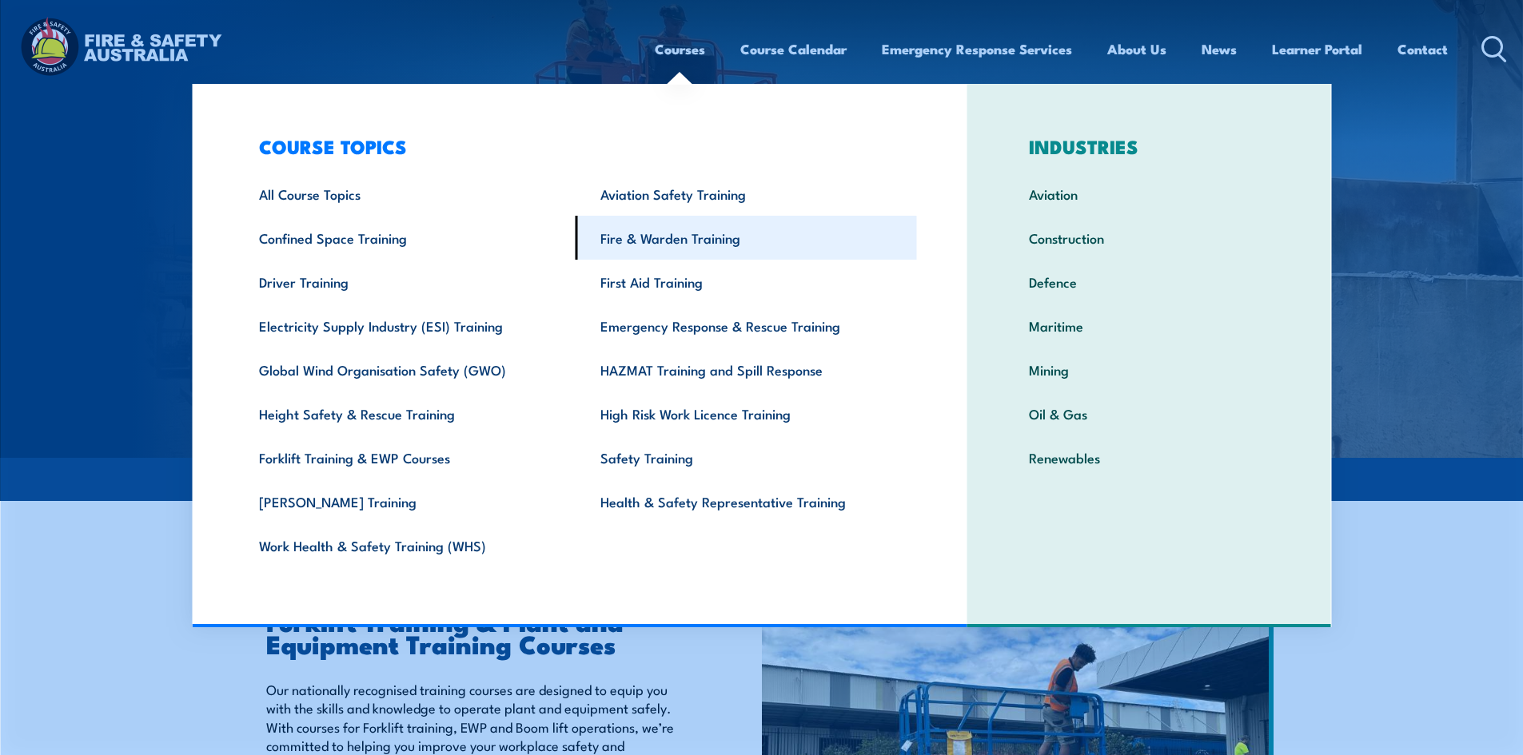
click at [631, 233] on link "Fire & Warden Training" at bounding box center [746, 238] width 341 height 44
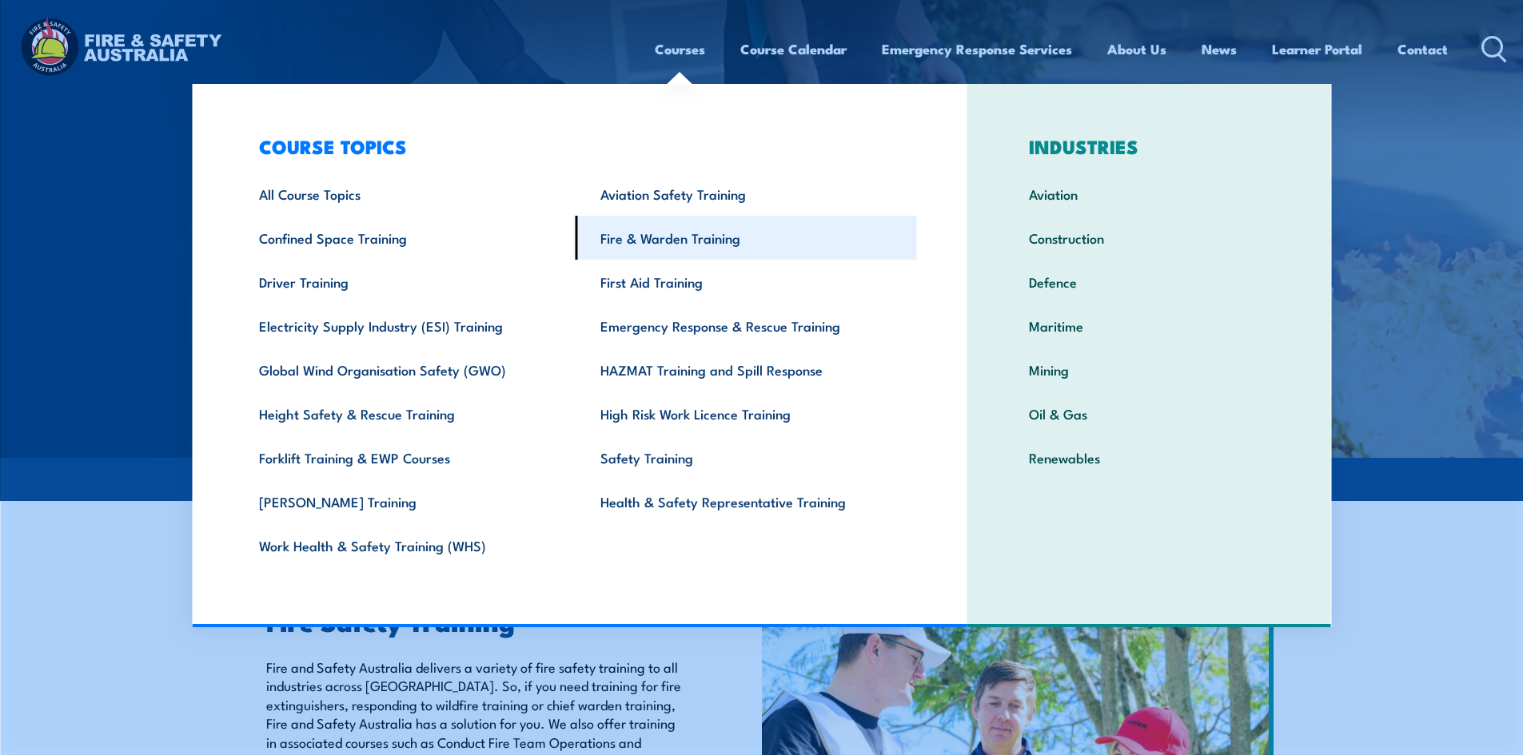
click at [620, 242] on link "Fire & Warden Training" at bounding box center [746, 238] width 341 height 44
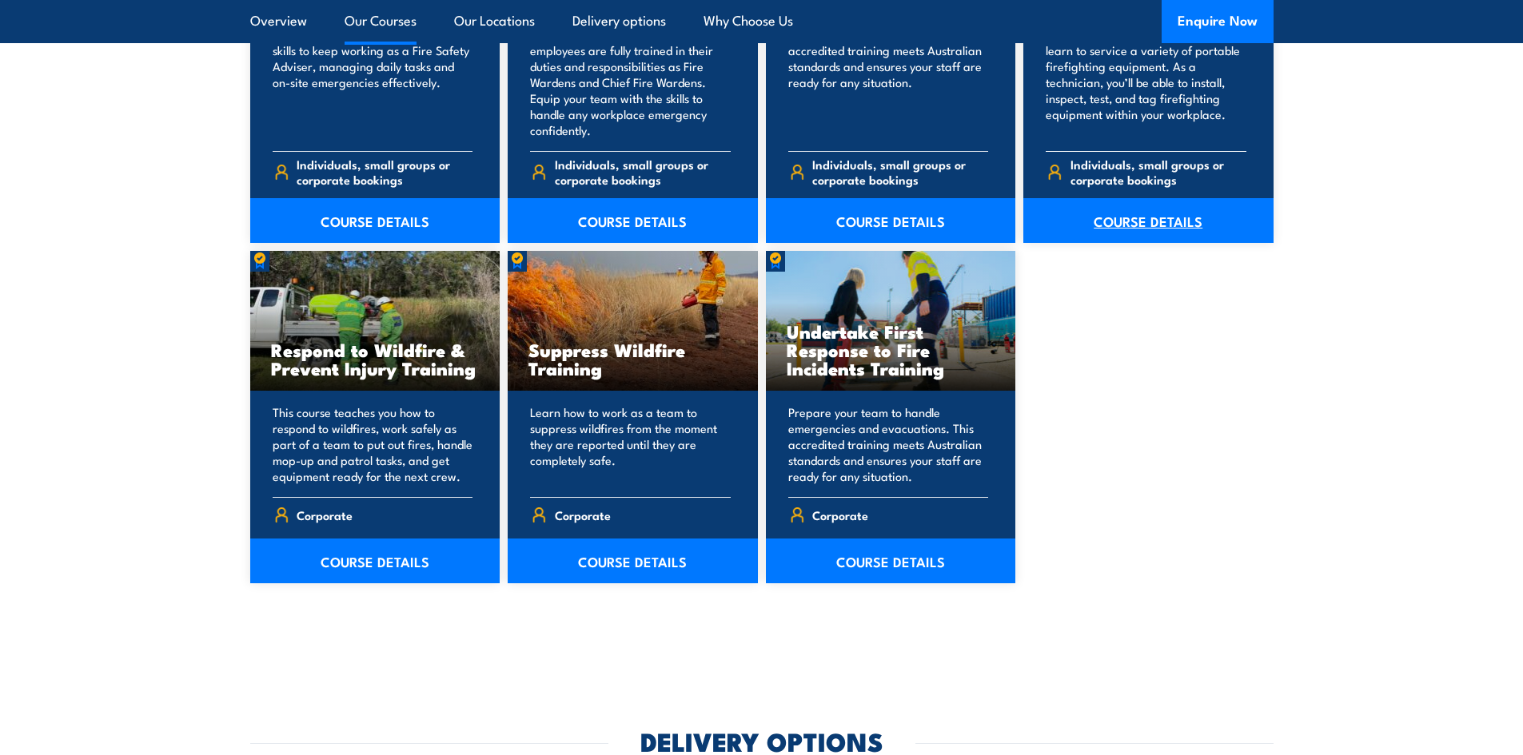
scroll to position [2318, 0]
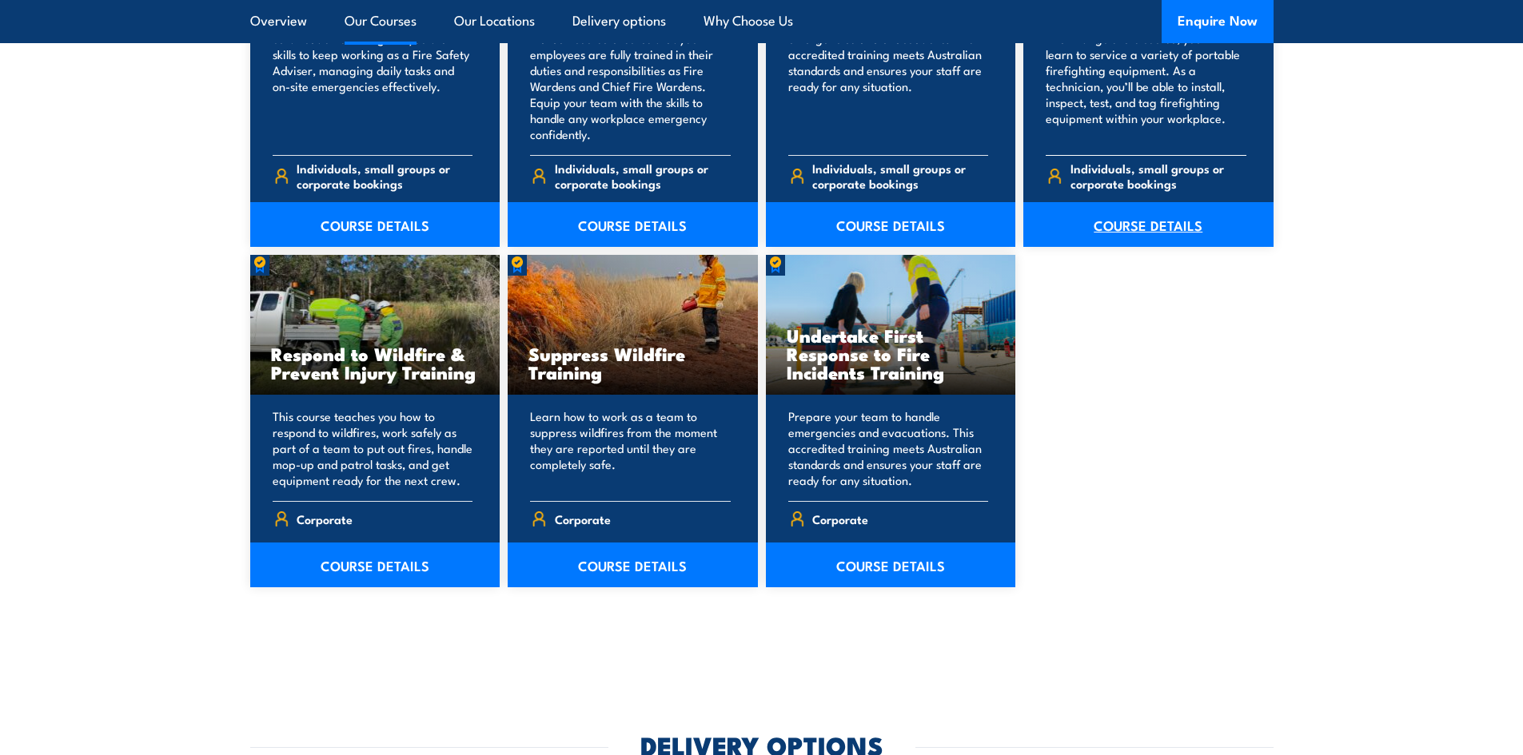
click at [1129, 217] on link "COURSE DETAILS" at bounding box center [1148, 224] width 250 height 45
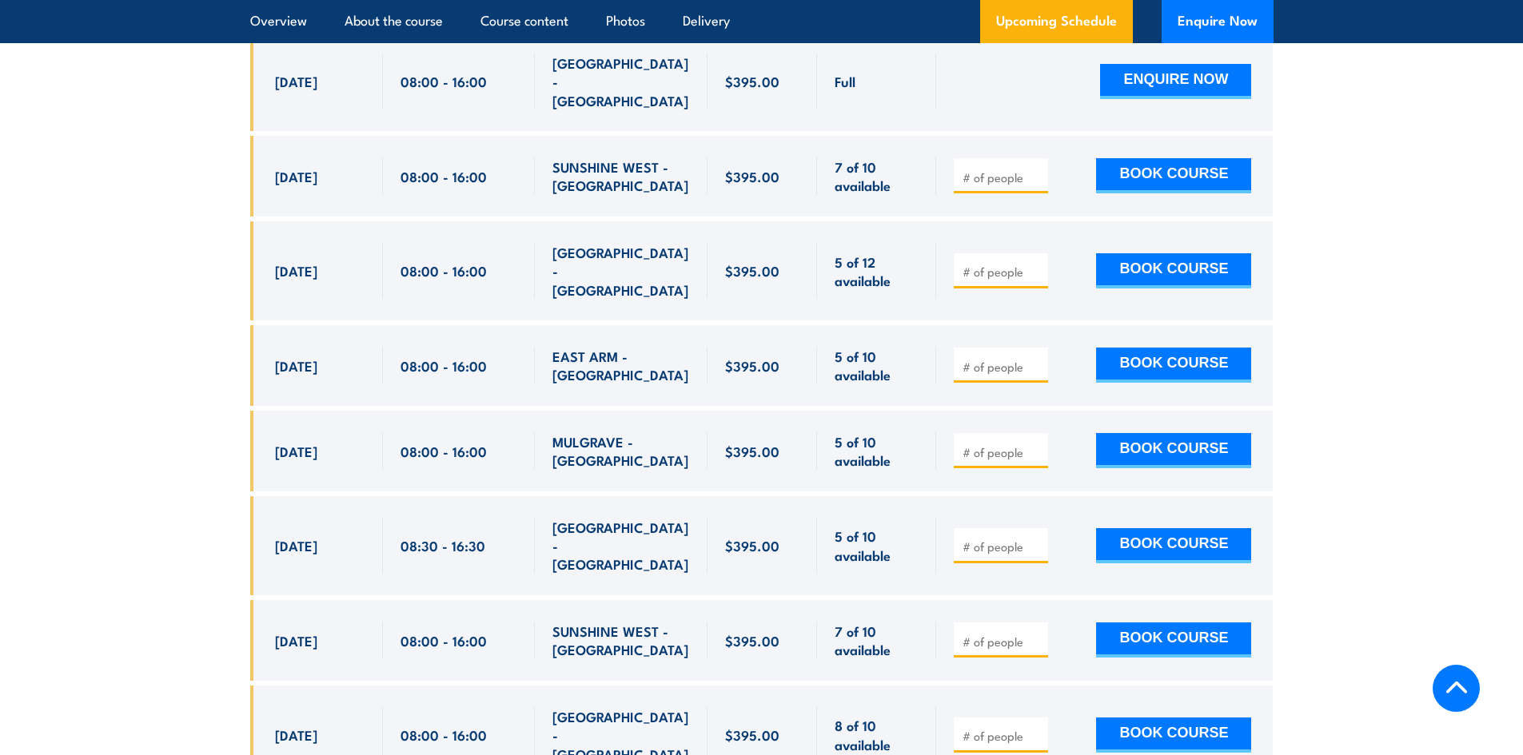
scroll to position [3118, 0]
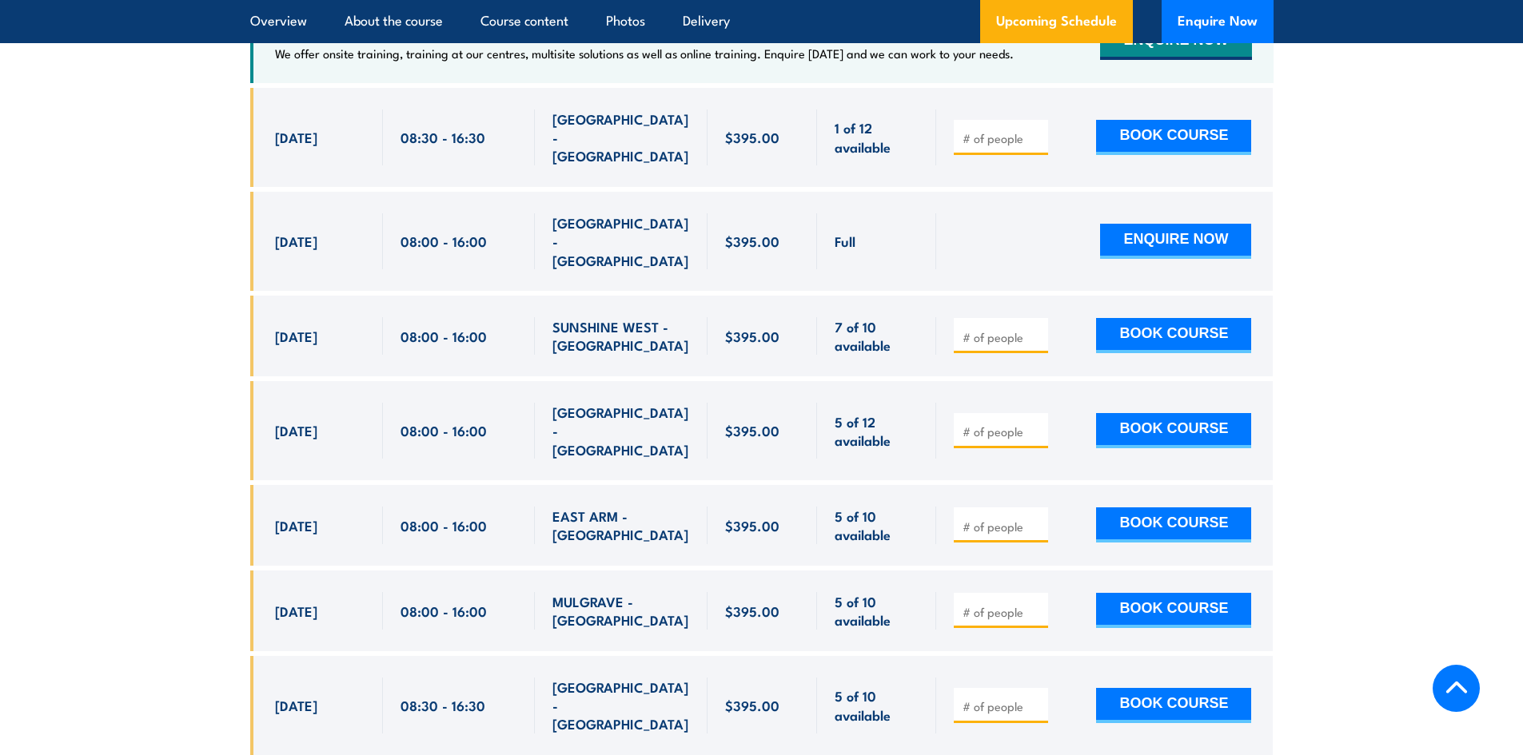
click at [200, 322] on section "UPCOMING SCHEDULE FOR - "Inspect and test fire blankets and fire extinguishers …" at bounding box center [761, 763] width 1523 height 1889
click at [215, 297] on section "UPCOMING SCHEDULE FOR - "Inspect and test fire blankets and fire extinguishers …" at bounding box center [761, 763] width 1523 height 1889
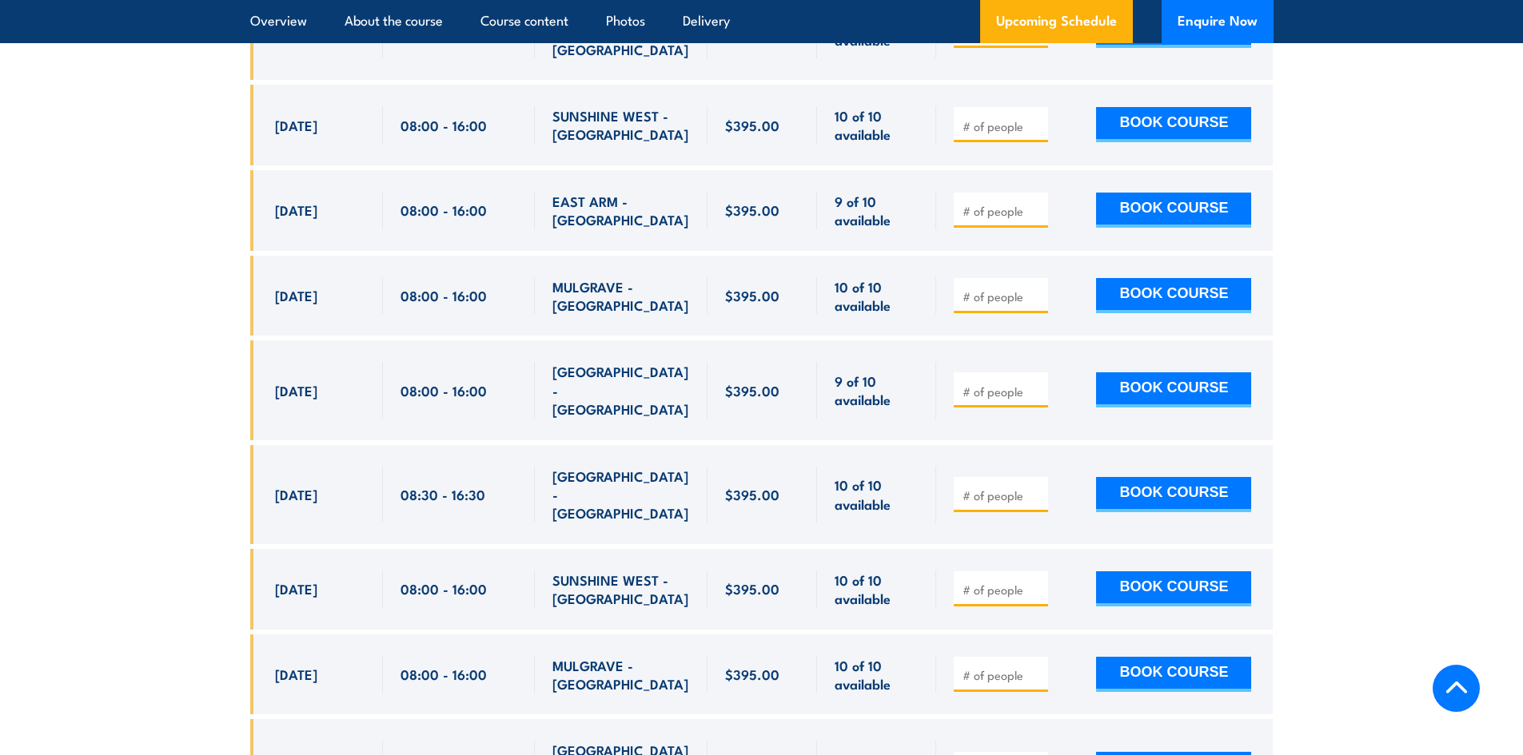
scroll to position [3997, 0]
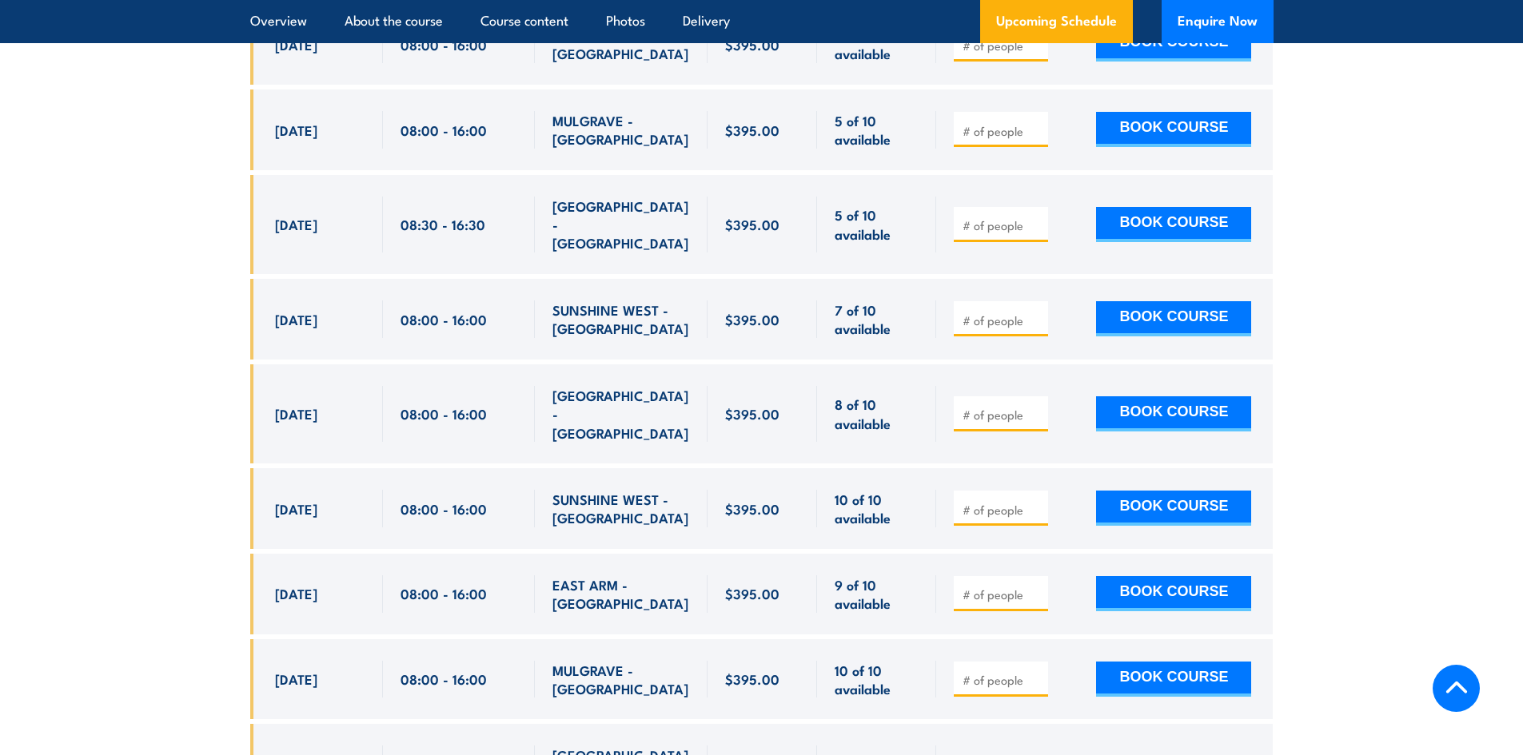
scroll to position [3597, 0]
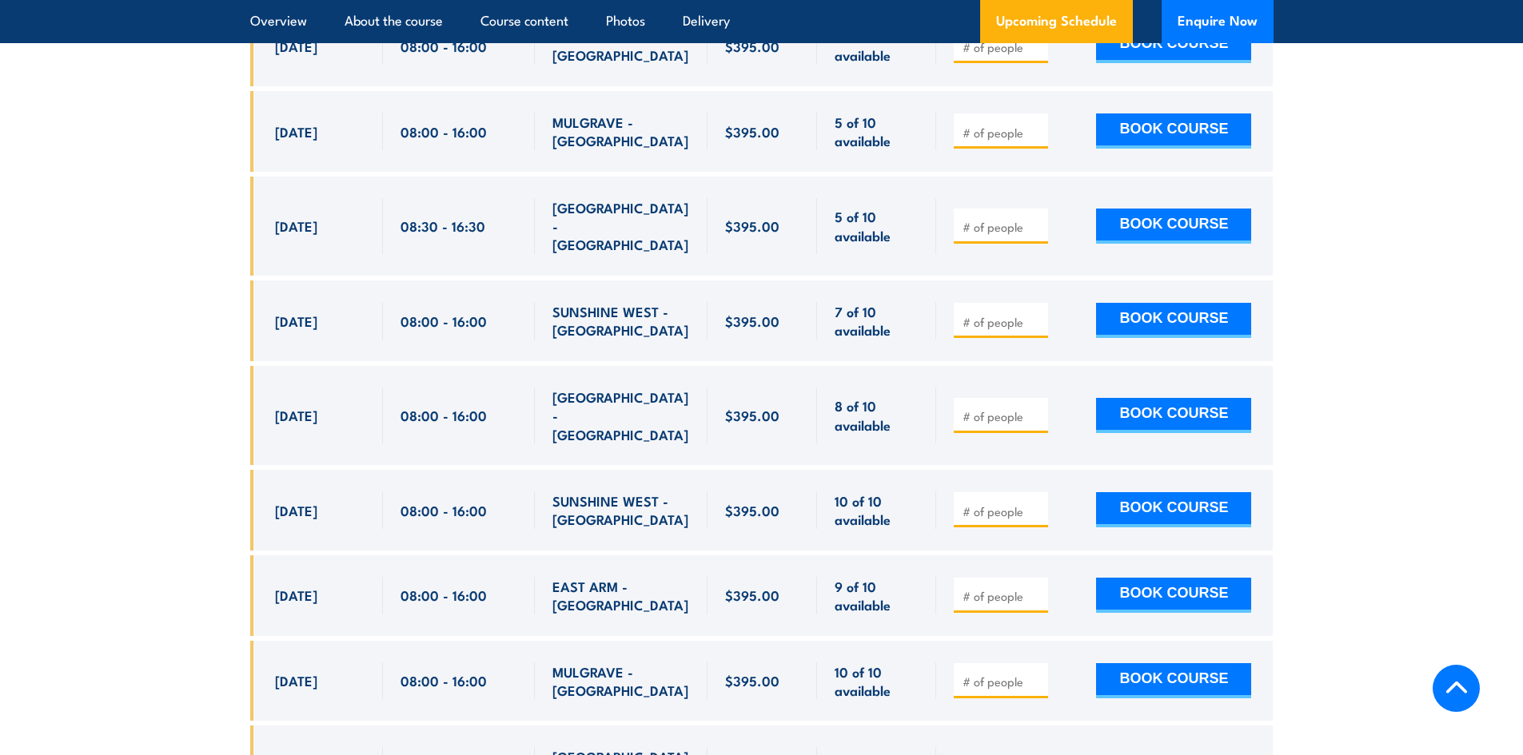
click at [185, 309] on section "UPCOMING SCHEDULE FOR - "Inspect and test fire blankets and fire extinguishers …" at bounding box center [761, 284] width 1523 height 1889
click at [185, 299] on section "UPCOMING SCHEDULE FOR - "Inspect and test fire blankets and fire extinguishers …" at bounding box center [761, 284] width 1523 height 1889
click at [185, 297] on section "UPCOMING SCHEDULE FOR - "Inspect and test fire blankets and fire extinguishers …" at bounding box center [761, 284] width 1523 height 1889
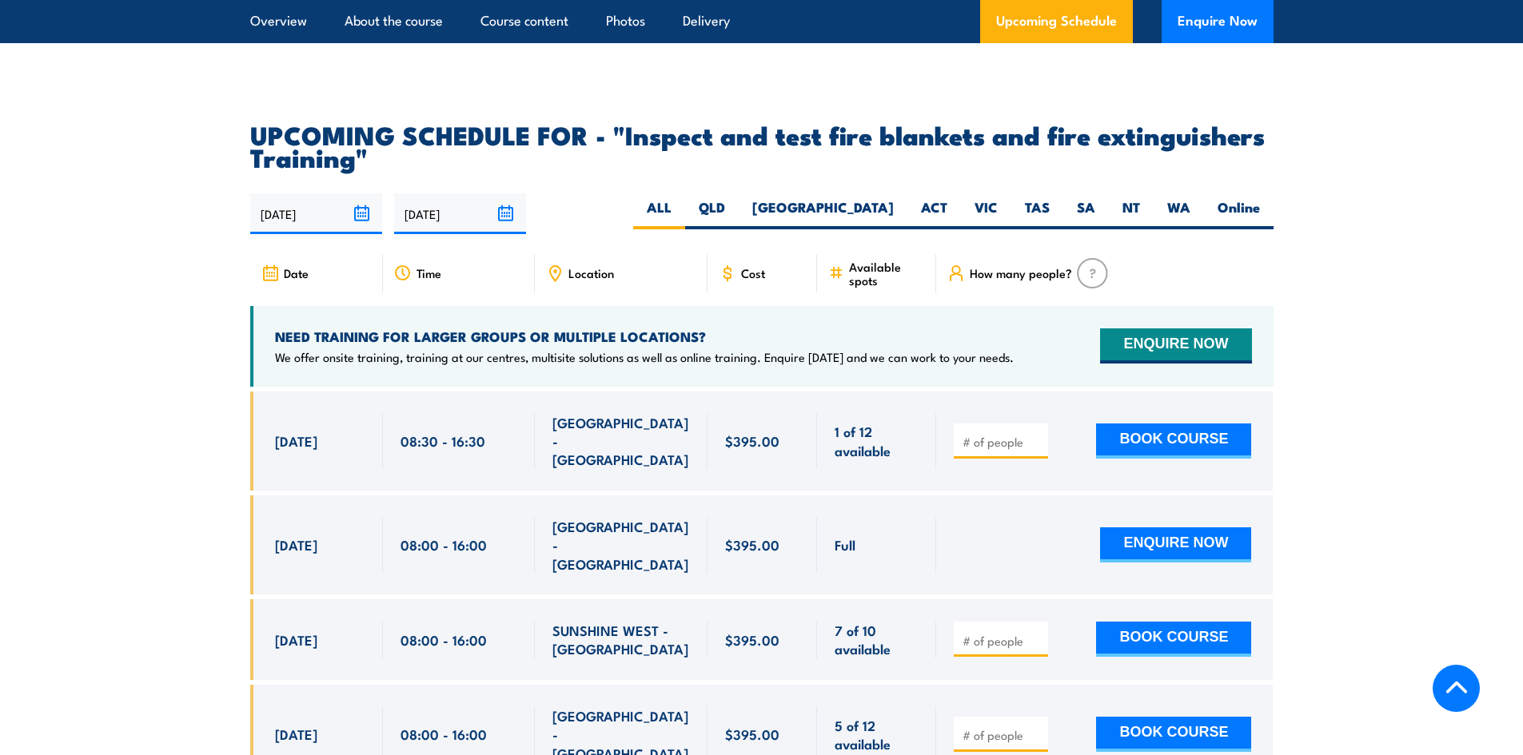
scroll to position [2718, 0]
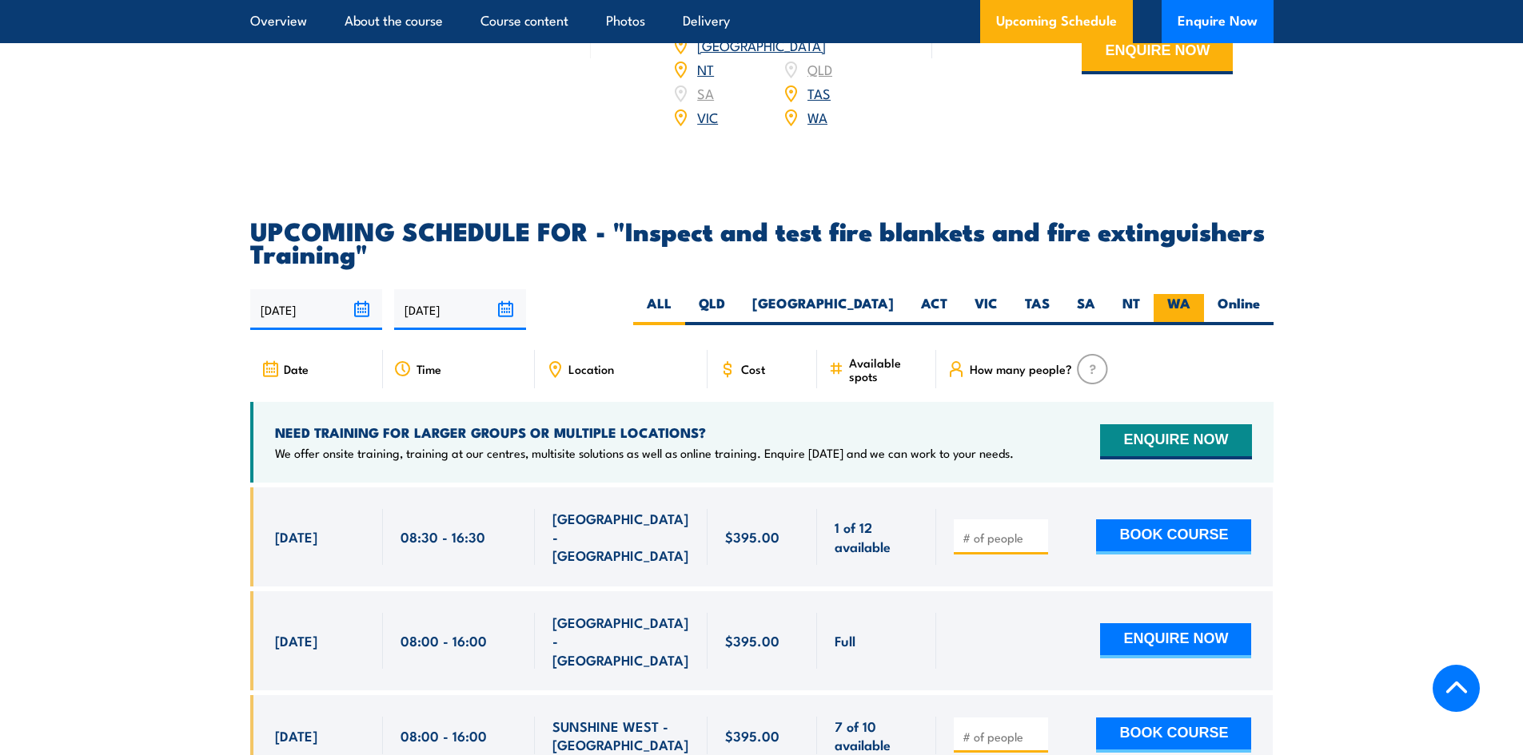
click at [1165, 325] on label "WA" at bounding box center [1179, 309] width 50 height 31
click at [1190, 305] on input "WA" at bounding box center [1195, 299] width 10 height 10
radio input "true"
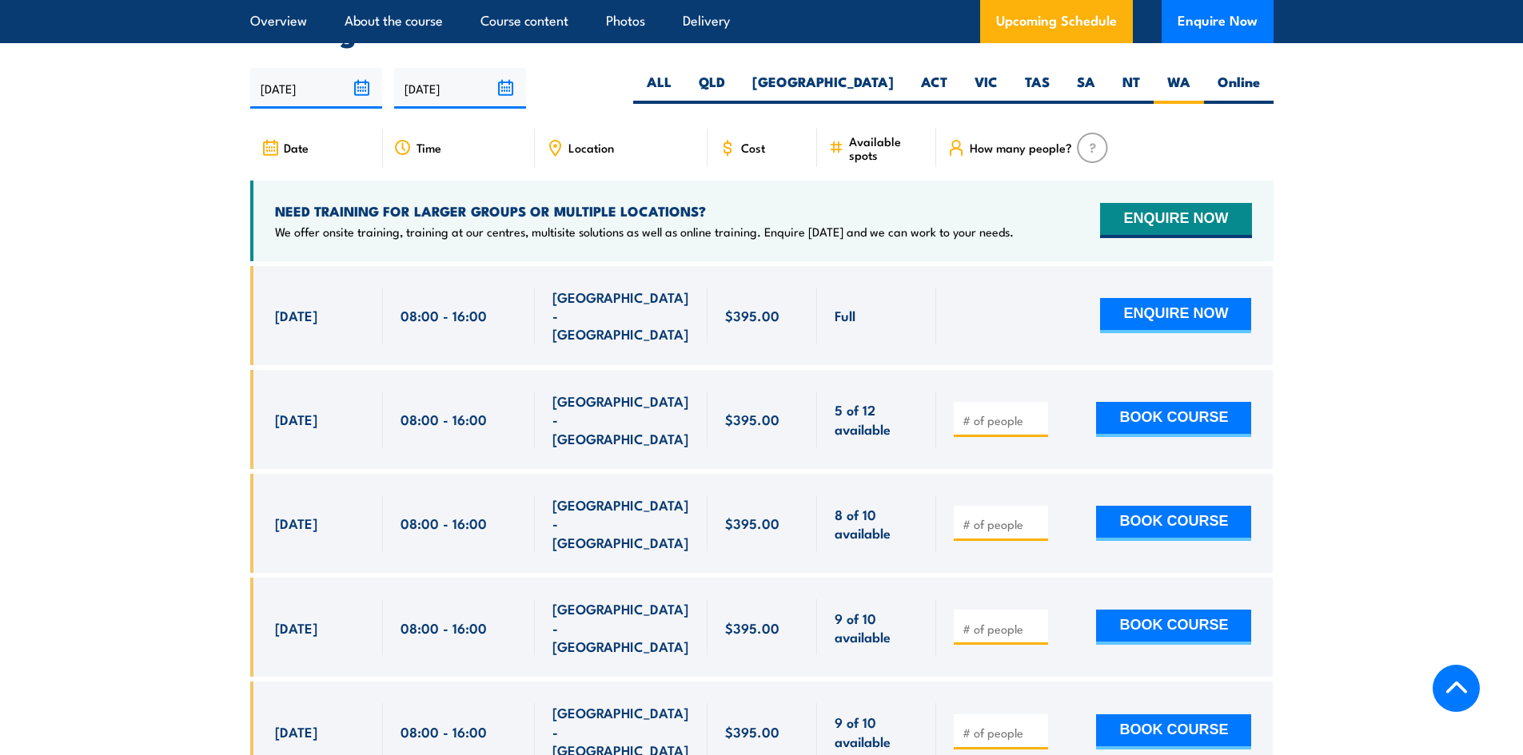
scroll to position [2969, 0]
